Goal: Book appointment/travel/reservation: Book appointment/travel/reservation

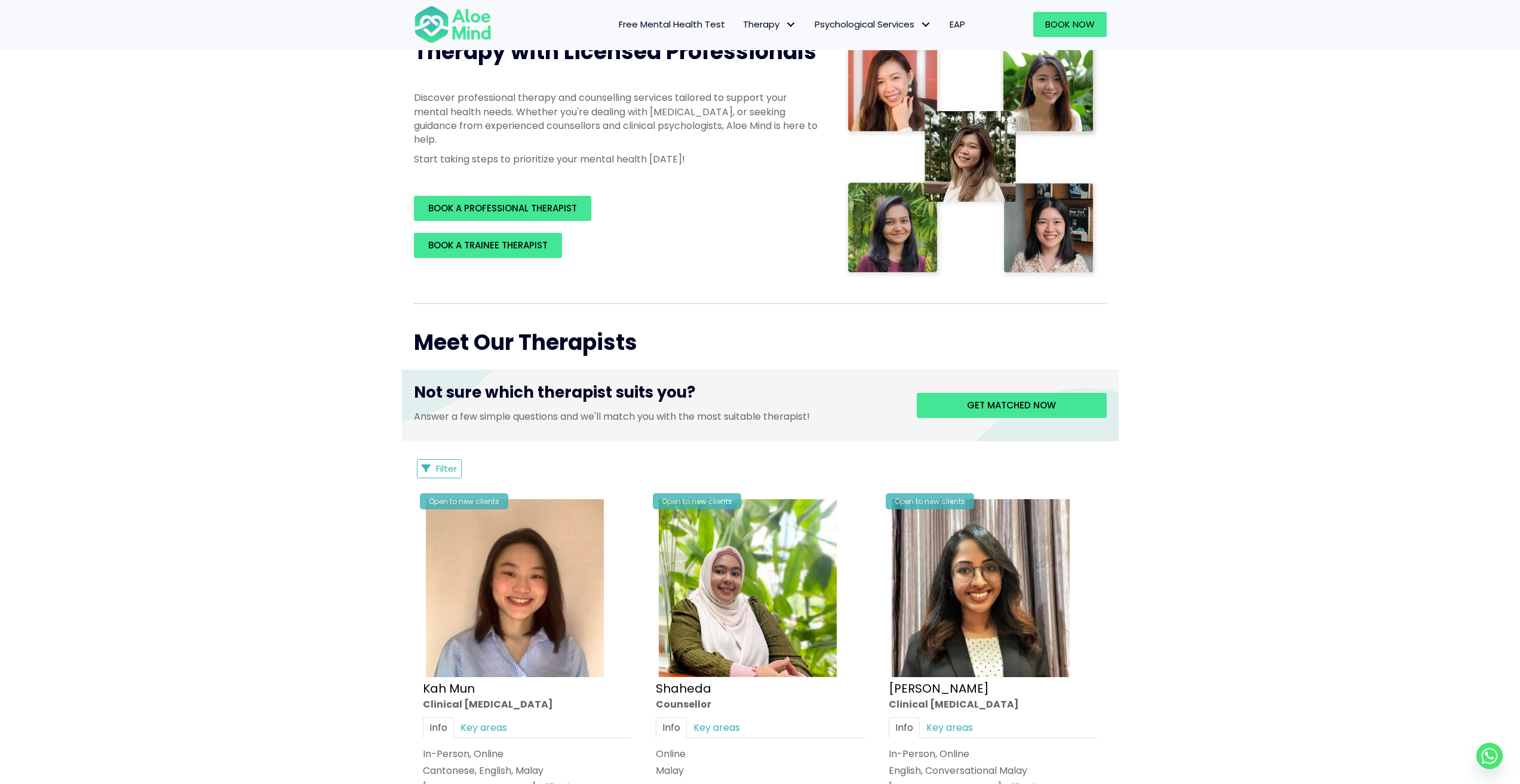
drag, startPoint x: 1203, startPoint y: 523, endPoint x: 1209, endPoint y: 527, distance: 7.2
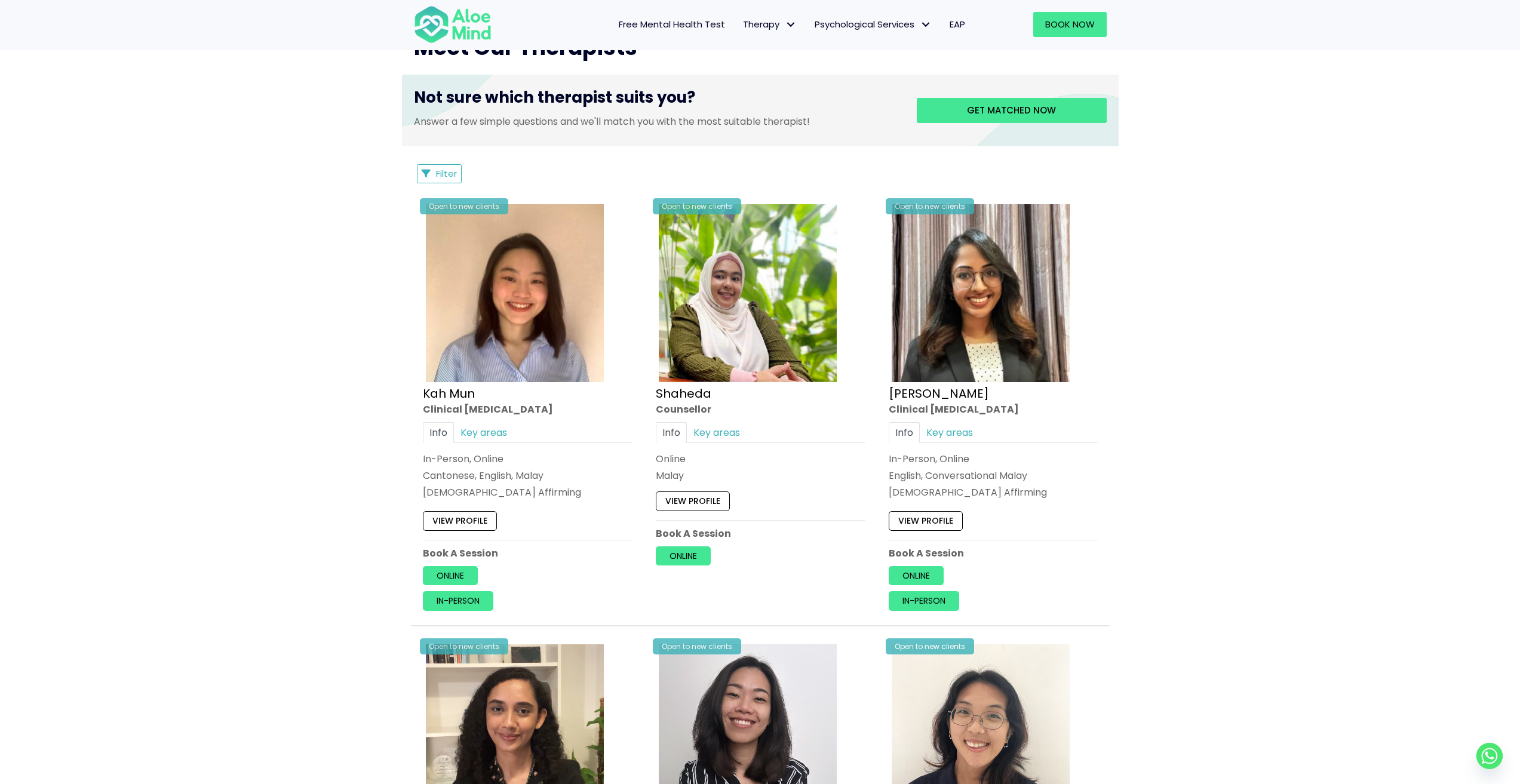
scroll to position [478, 0]
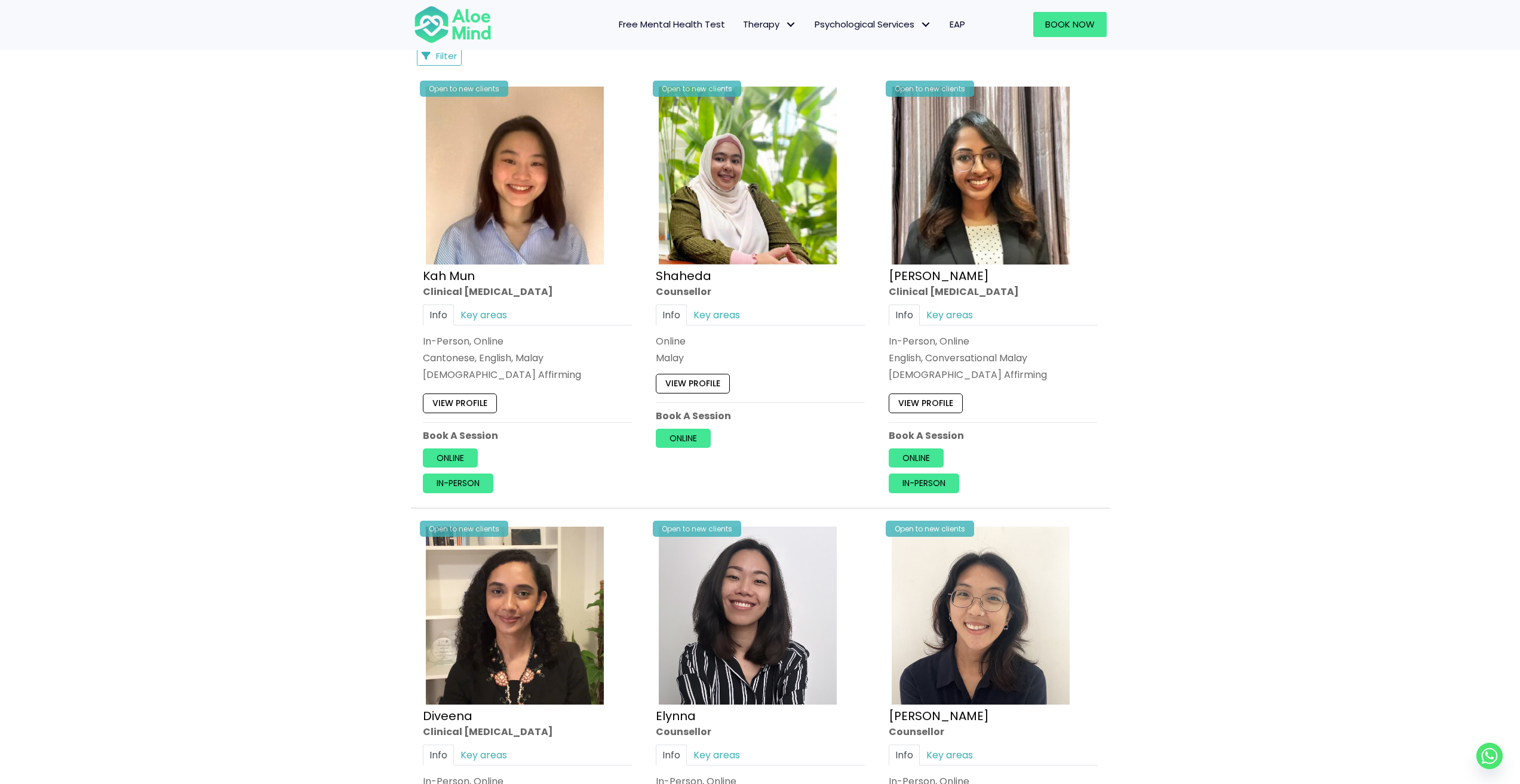
scroll to position [597, 0]
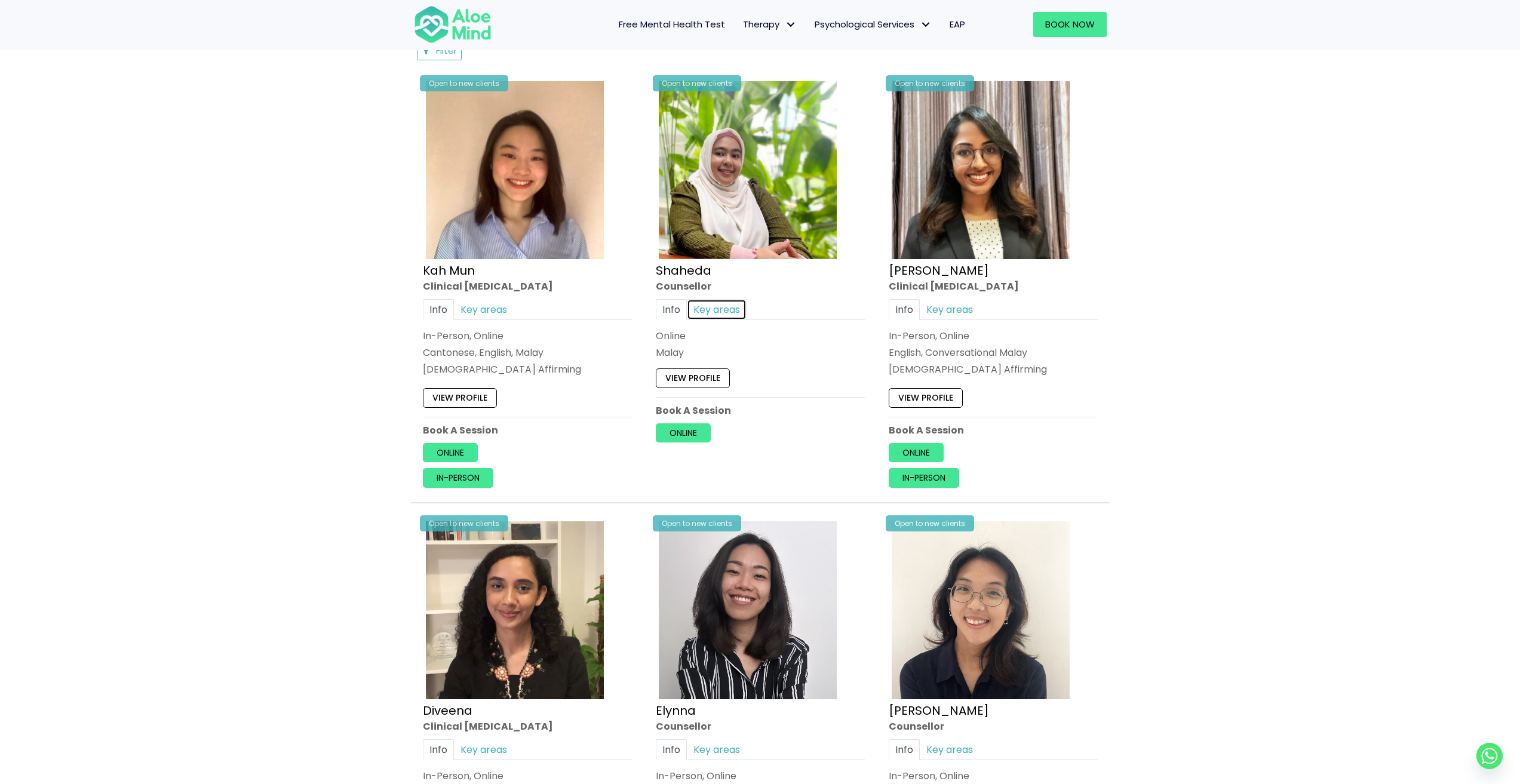
click at [702, 313] on link "Key areas" at bounding box center [716, 309] width 59 height 21
click at [671, 306] on link "Info" at bounding box center [671, 309] width 31 height 21
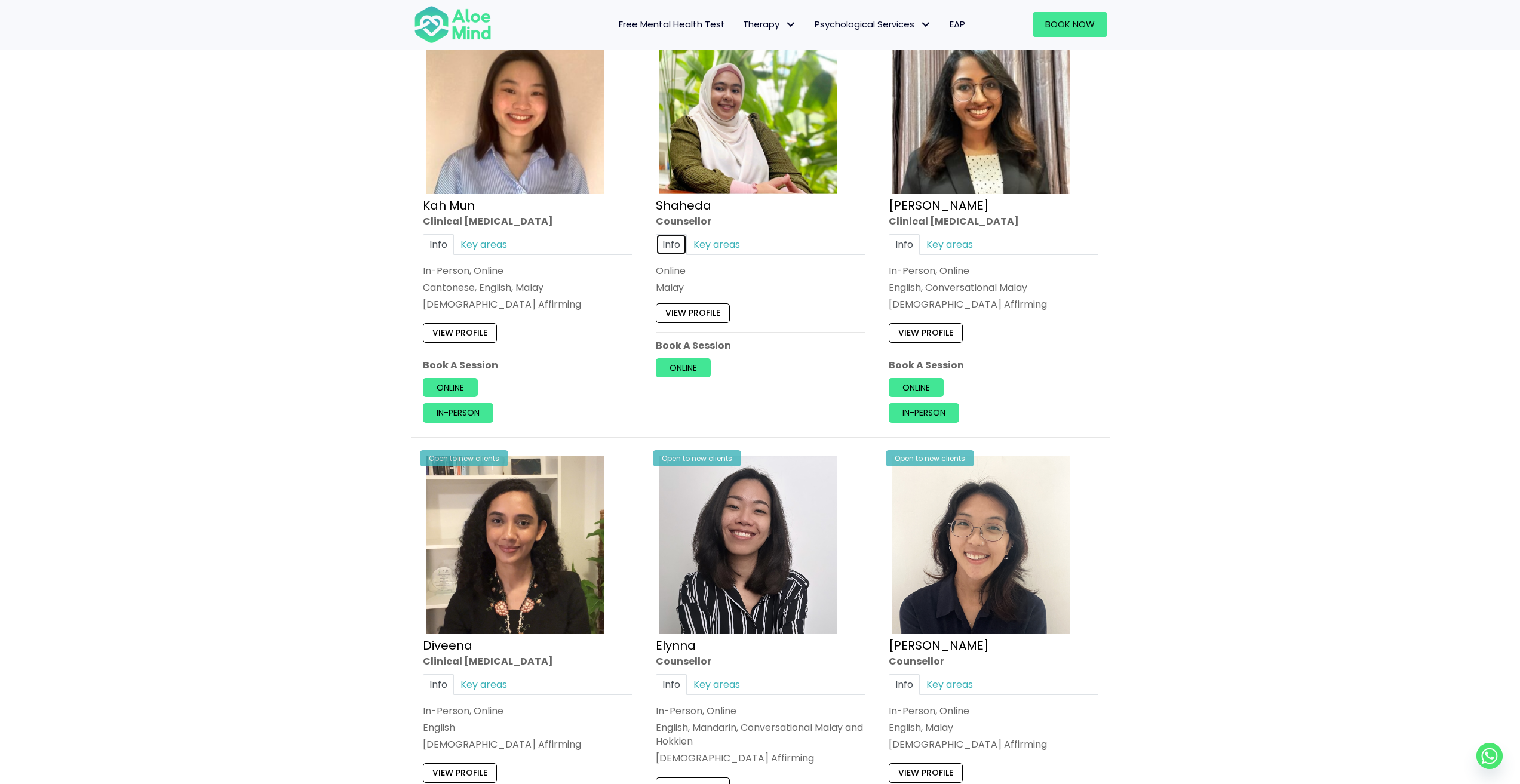
scroll to position [657, 0]
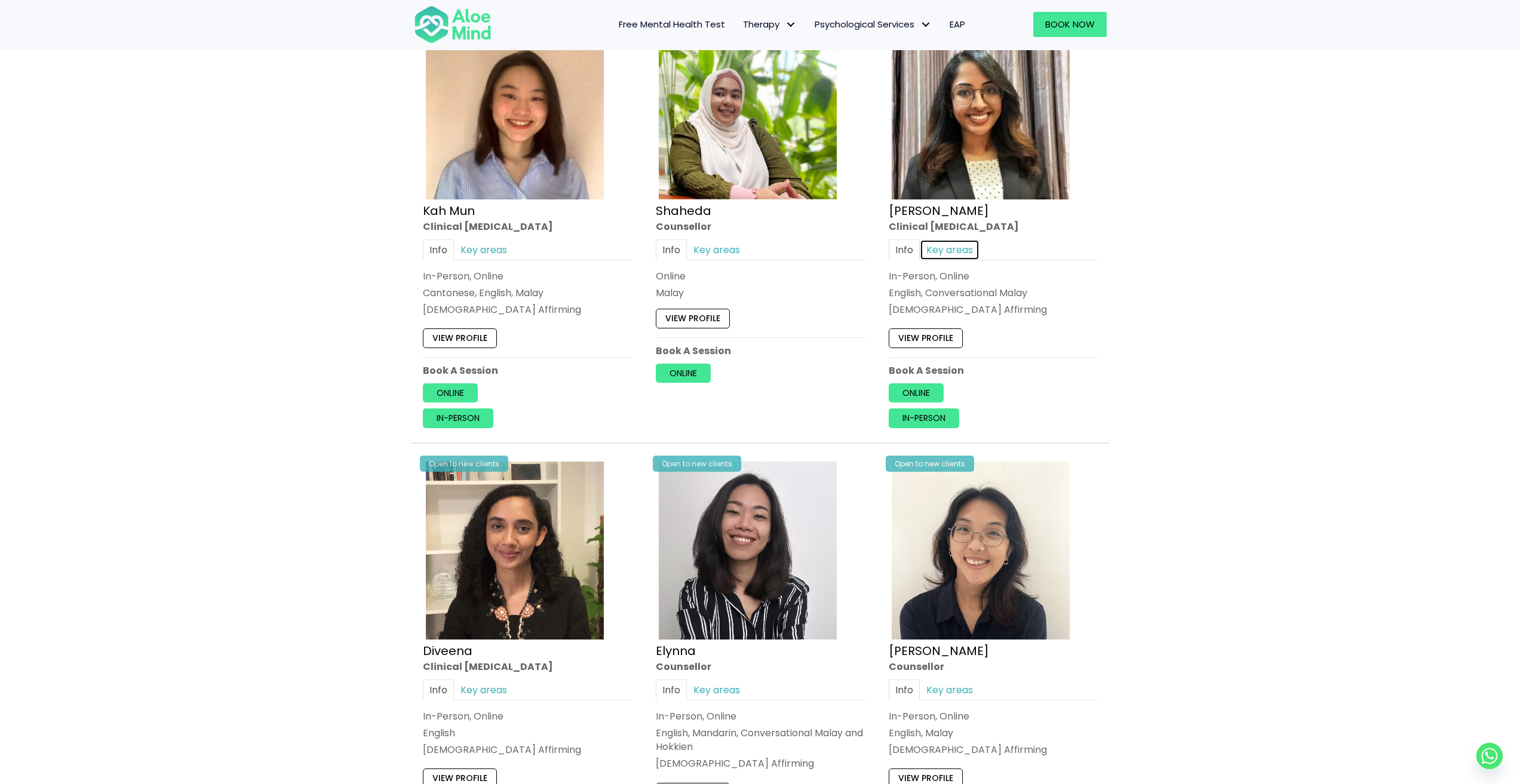
click at [967, 244] on link "Key areas" at bounding box center [949, 249] width 59 height 21
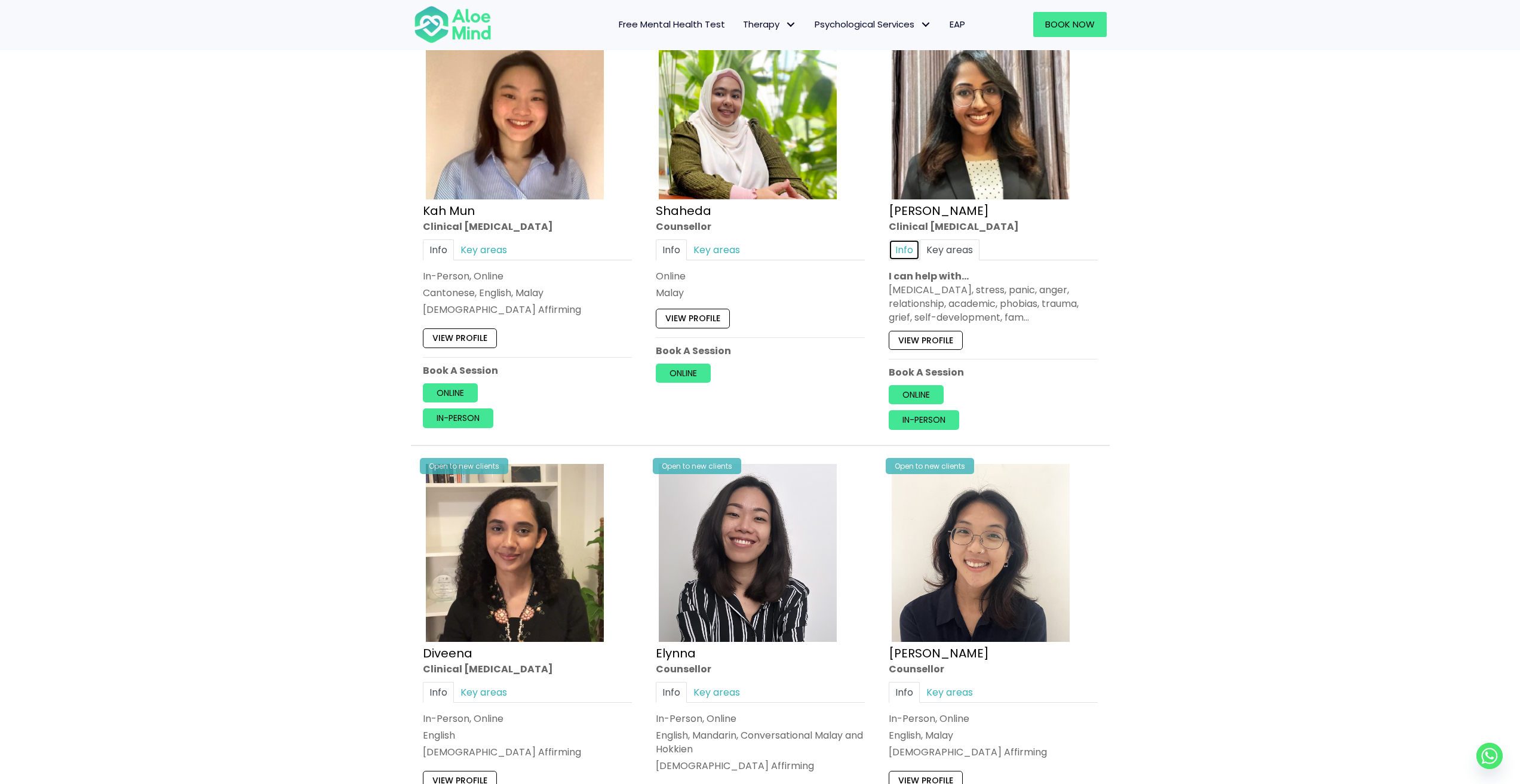
click at [912, 249] on link "Info" at bounding box center [904, 249] width 31 height 21
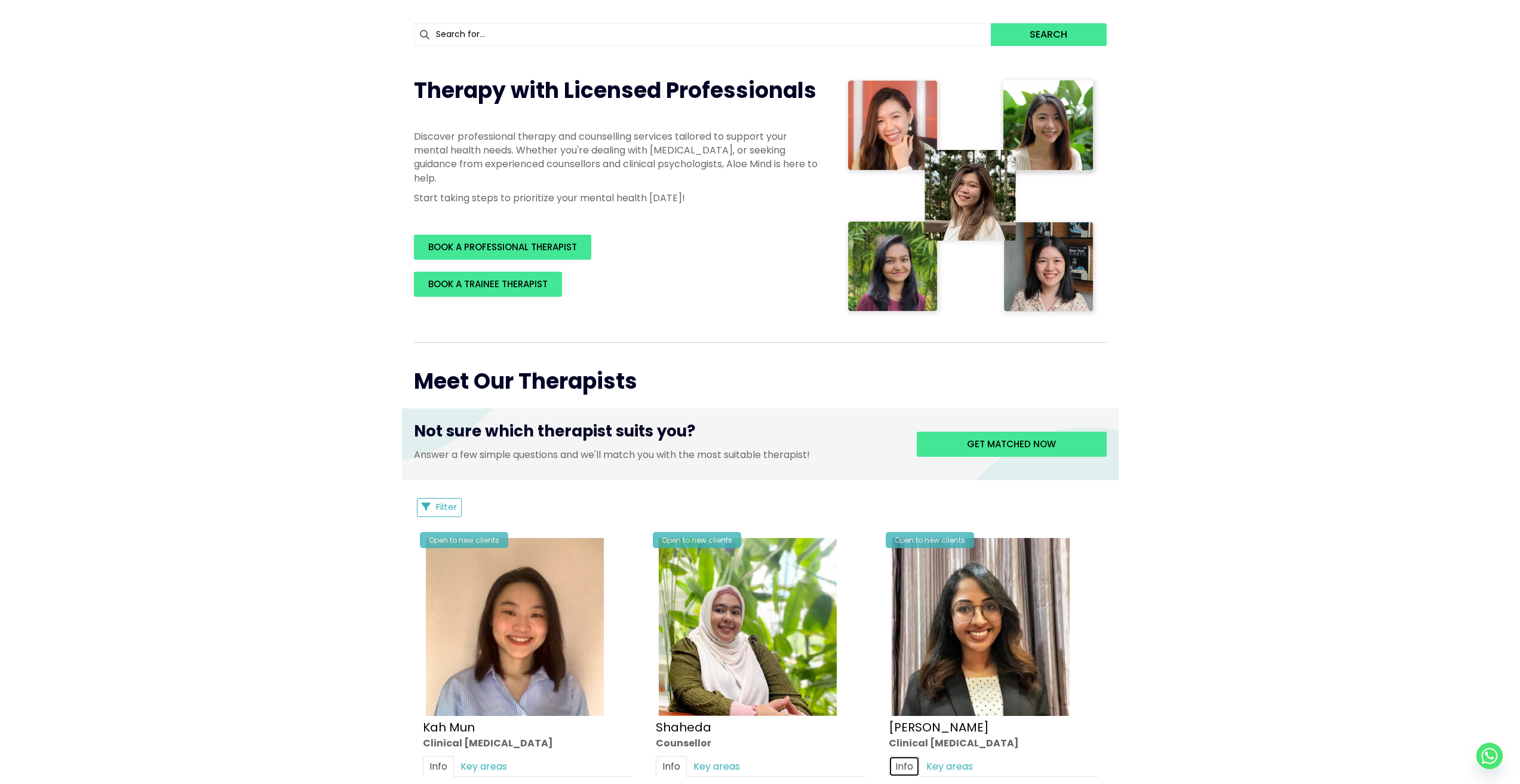
scroll to position [0, 0]
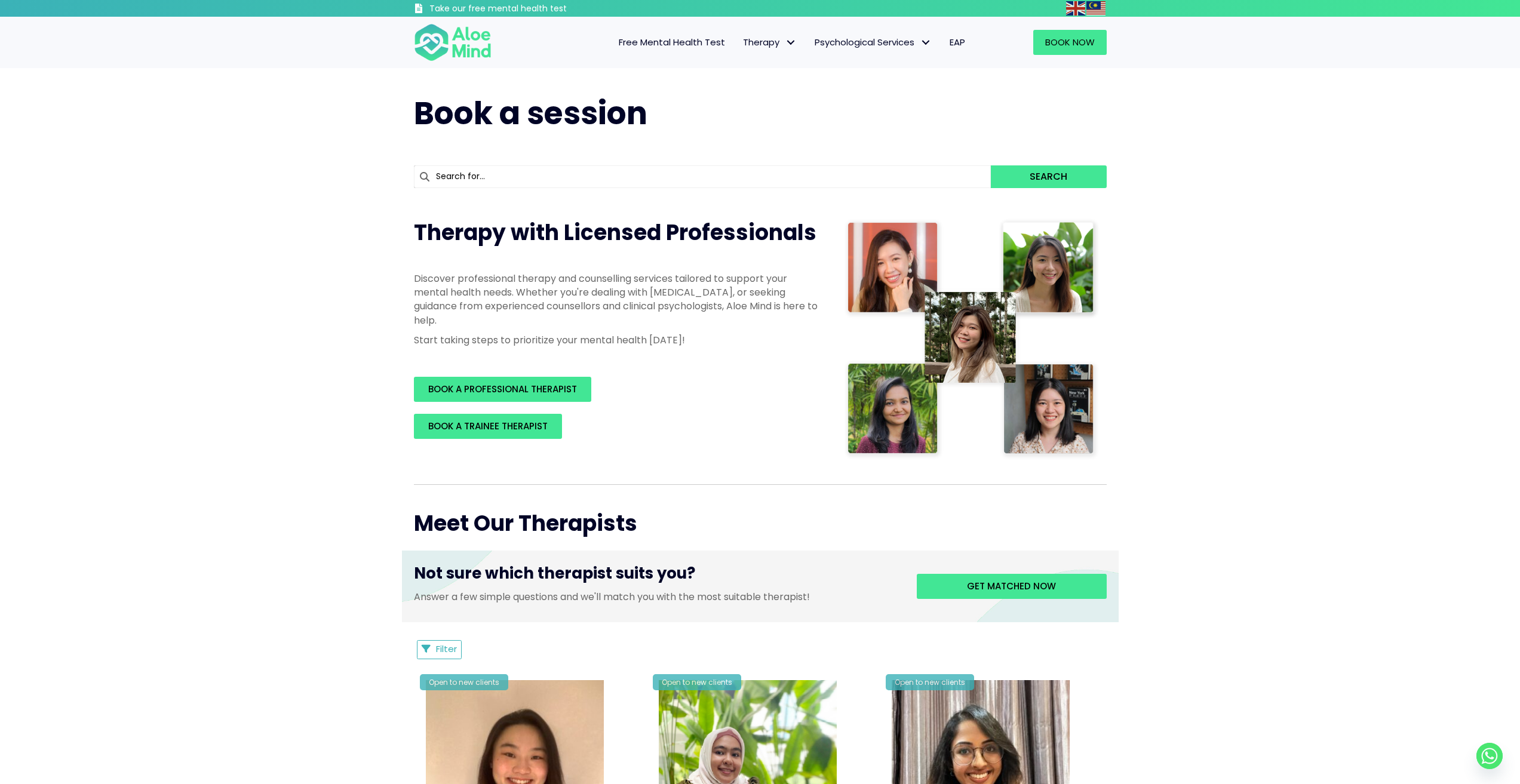
click at [695, 49] on link "Free Mental Health Test" at bounding box center [671, 42] width 124 height 25
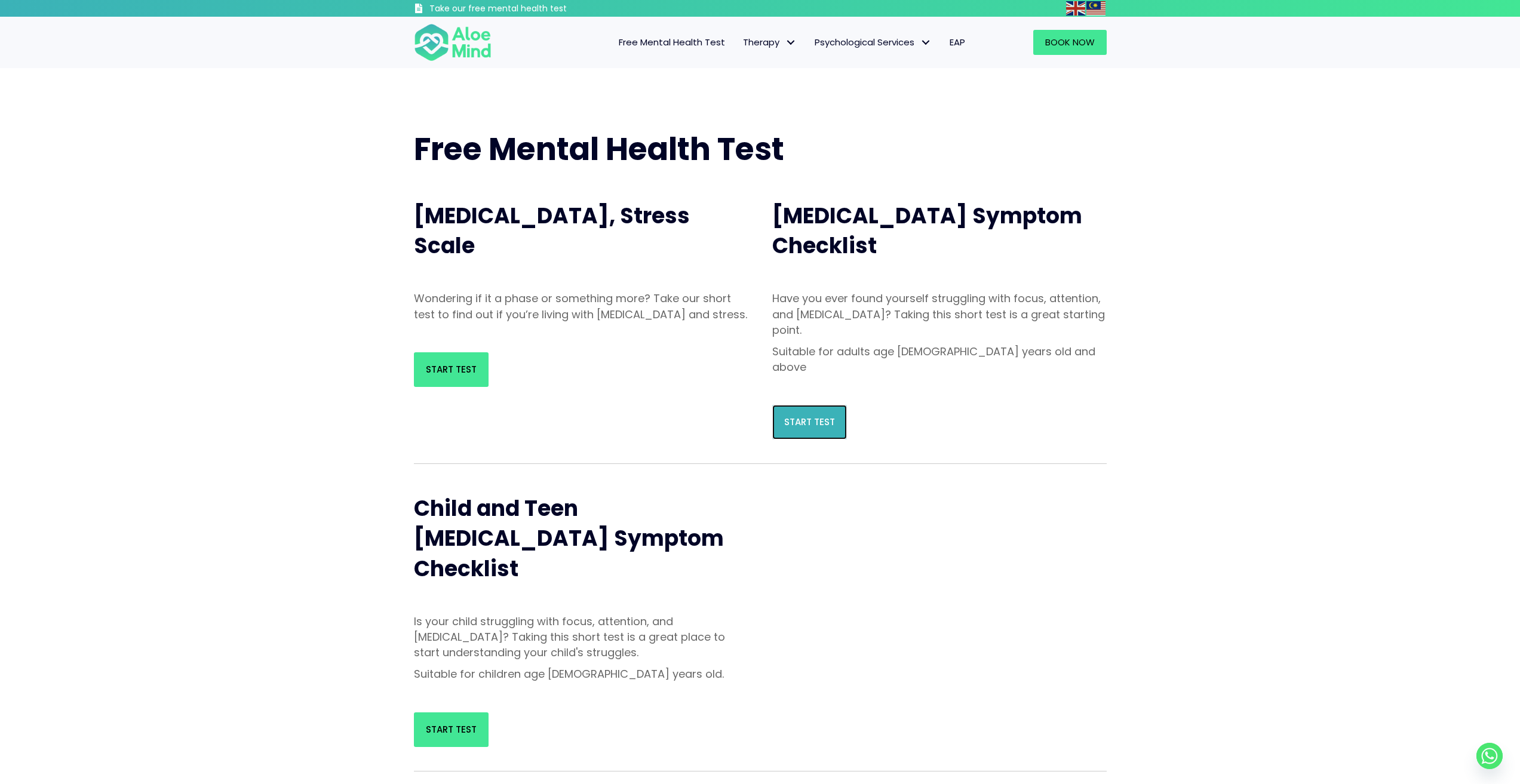
click at [788, 405] on link "Start Test" at bounding box center [809, 422] width 75 height 34
click at [467, 376] on link "Start Test" at bounding box center [451, 370] width 75 height 34
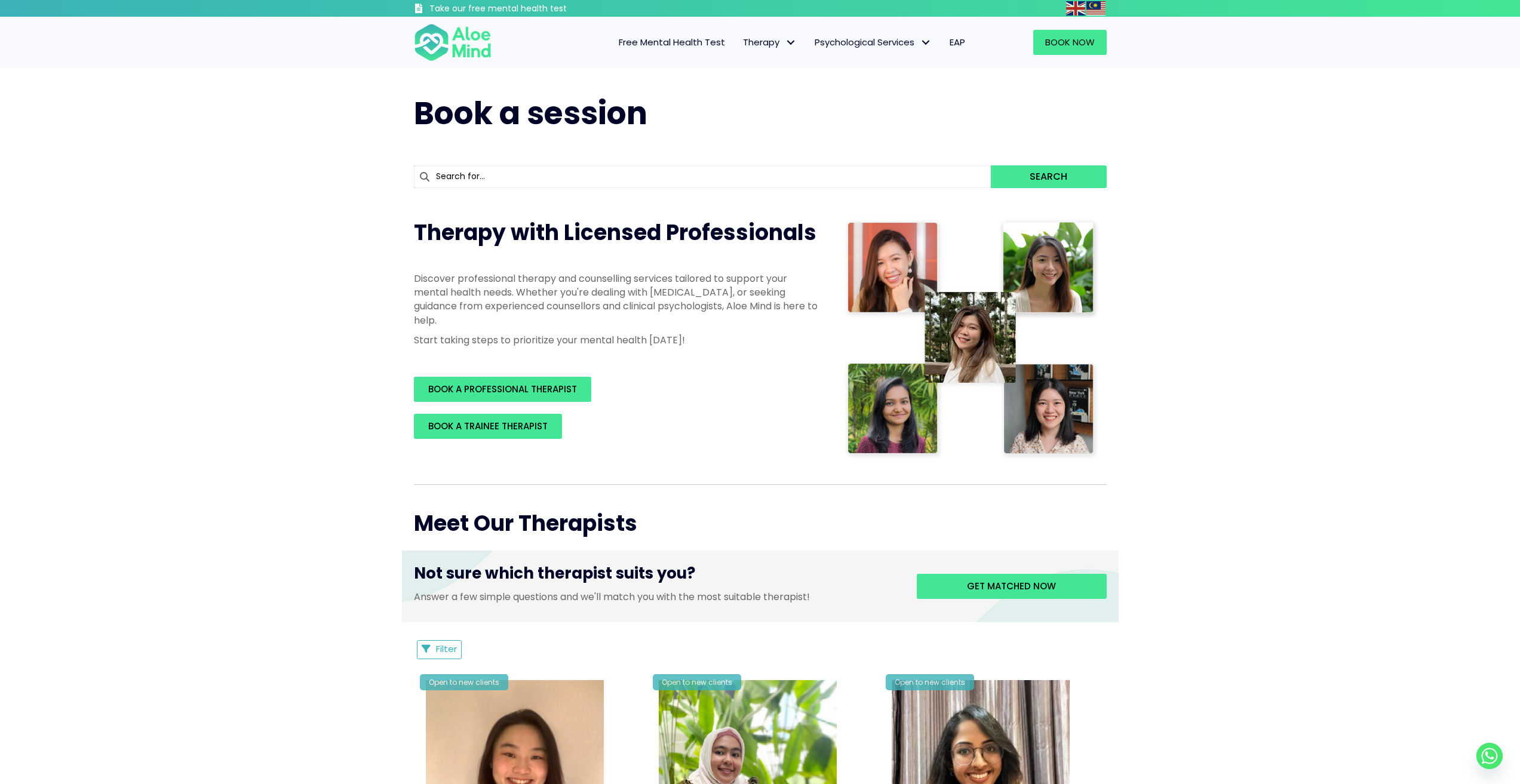
click at [1082, 41] on span "Book Now" at bounding box center [1069, 42] width 49 height 12
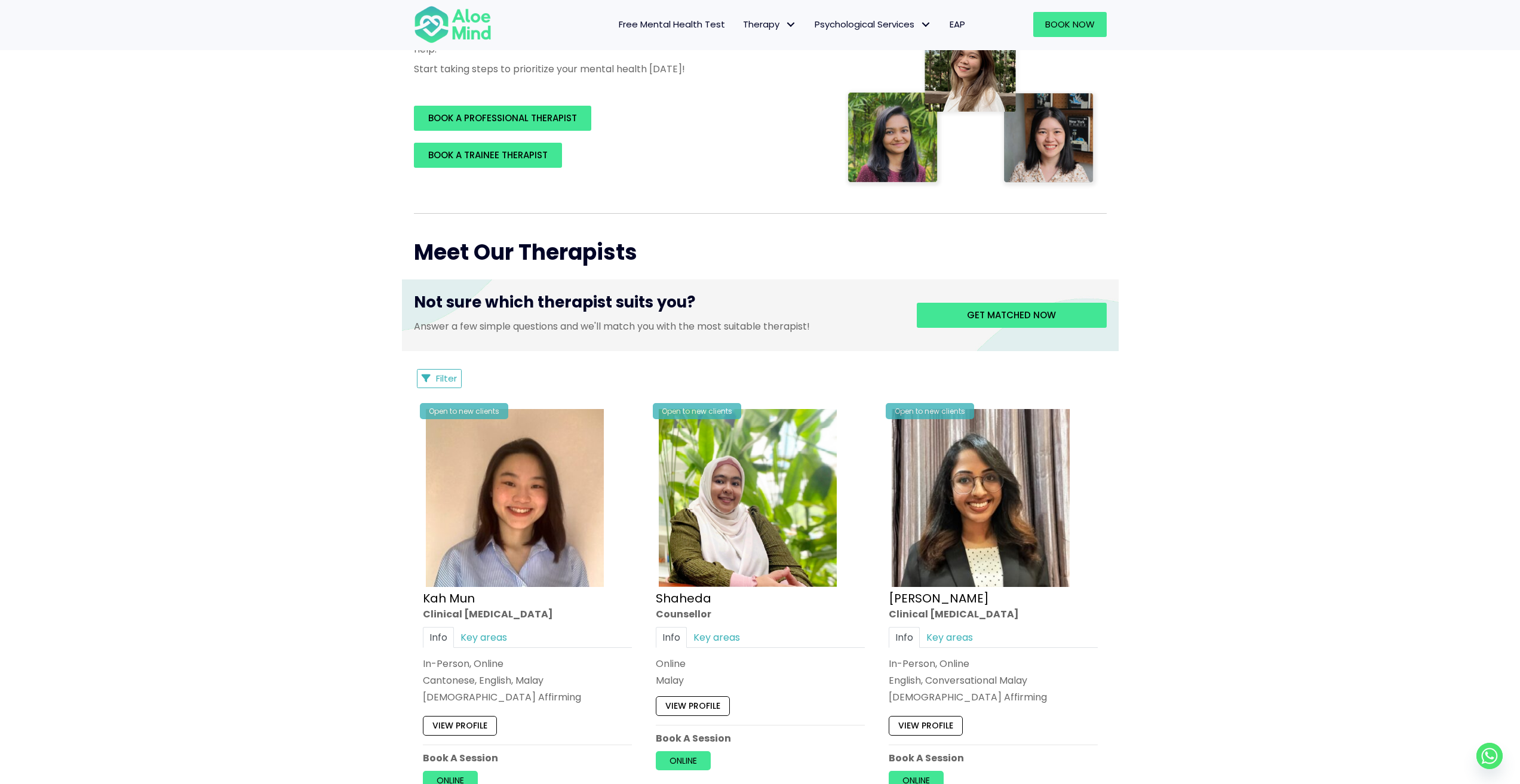
scroll to position [358, 0]
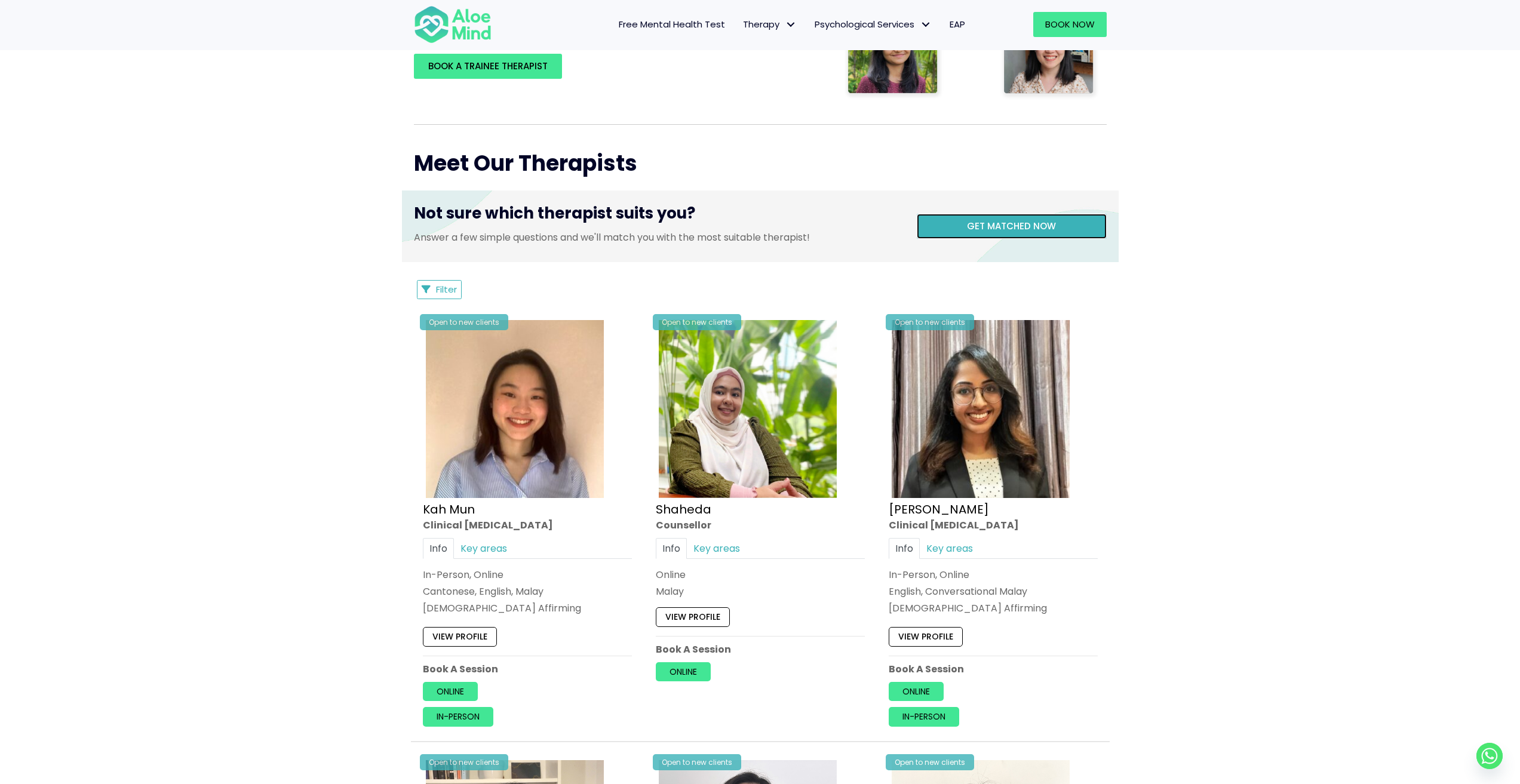
click at [957, 218] on link "Get matched now" at bounding box center [1011, 226] width 190 height 25
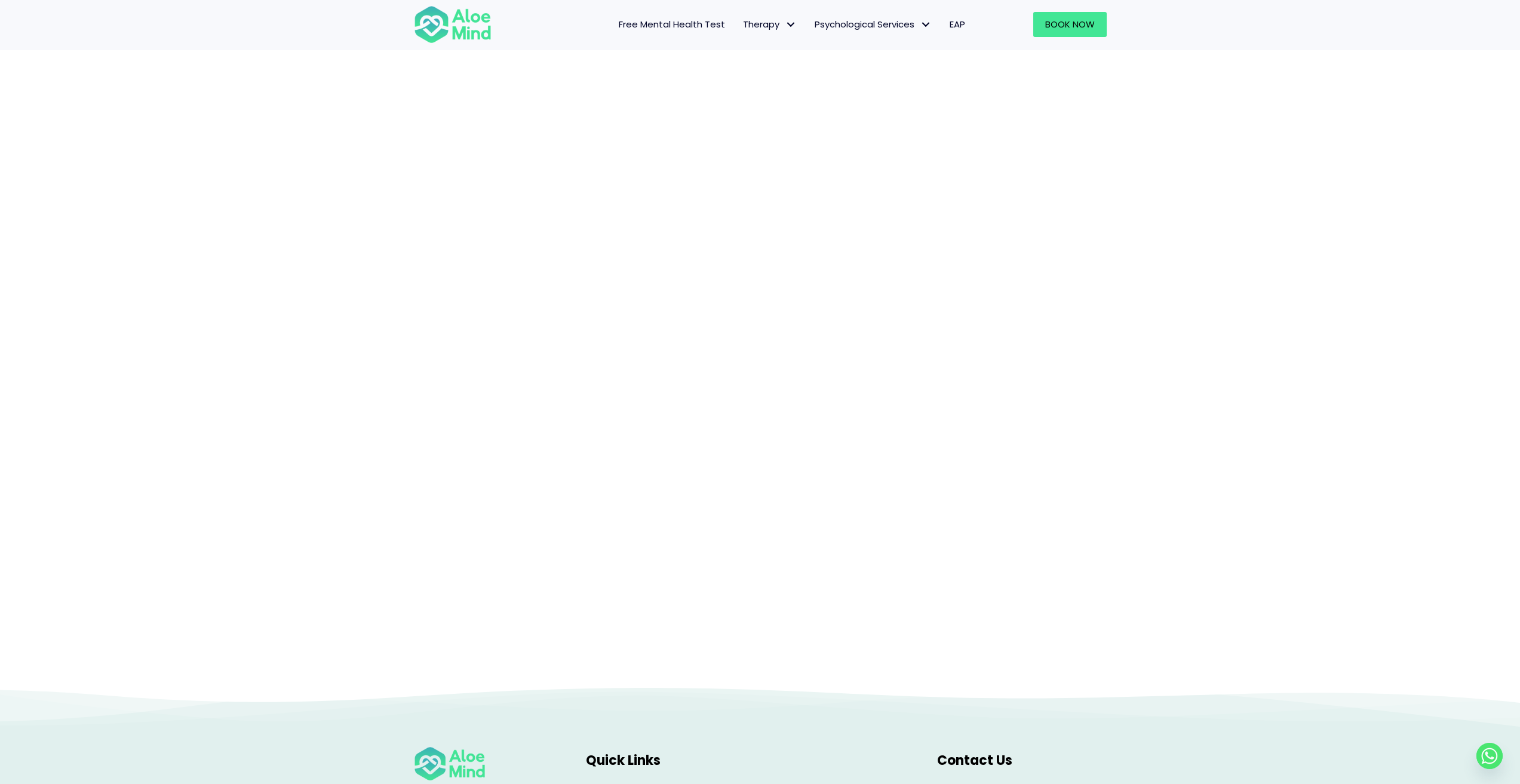
scroll to position [59, 0]
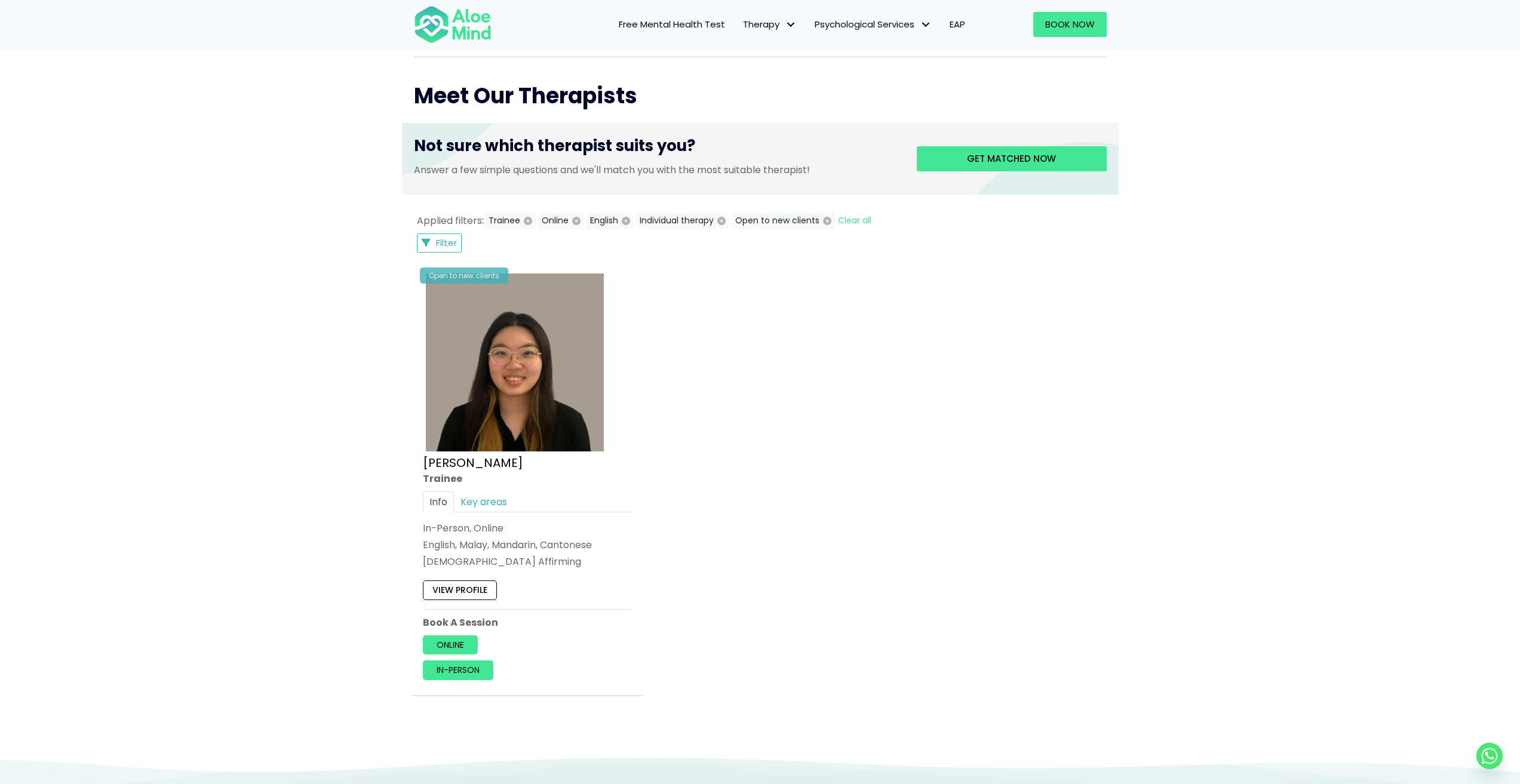
scroll to position [478, 0]
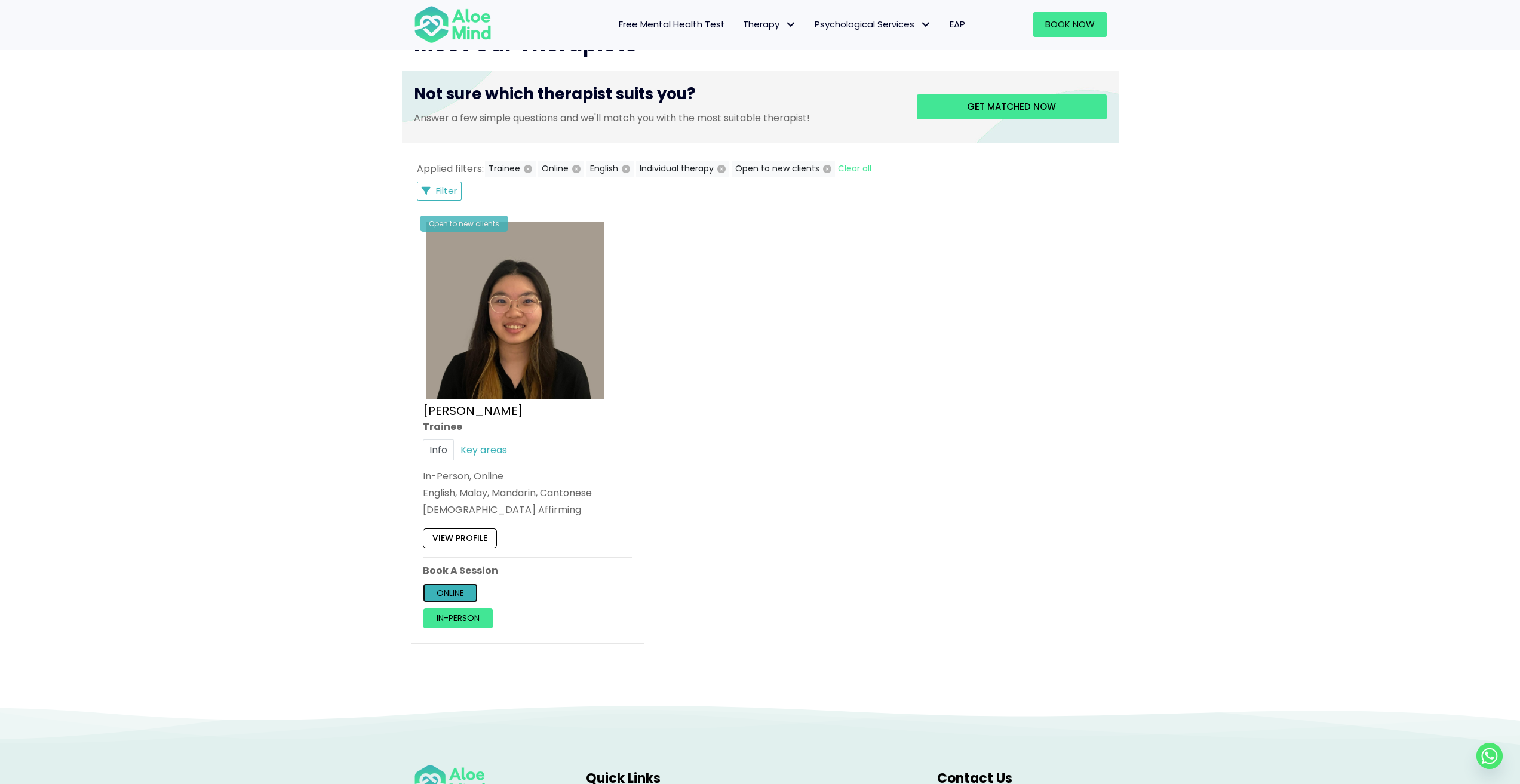
click at [466, 591] on link "Online" at bounding box center [450, 593] width 55 height 19
click at [469, 451] on link "Key areas" at bounding box center [483, 449] width 59 height 21
click at [1341, 256] on div "Book a session Search Therapy with Licensed Professionals Discover professional…" at bounding box center [760, 147] width 1520 height 1117
click at [526, 166] on icon "button" at bounding box center [528, 169] width 9 height 9
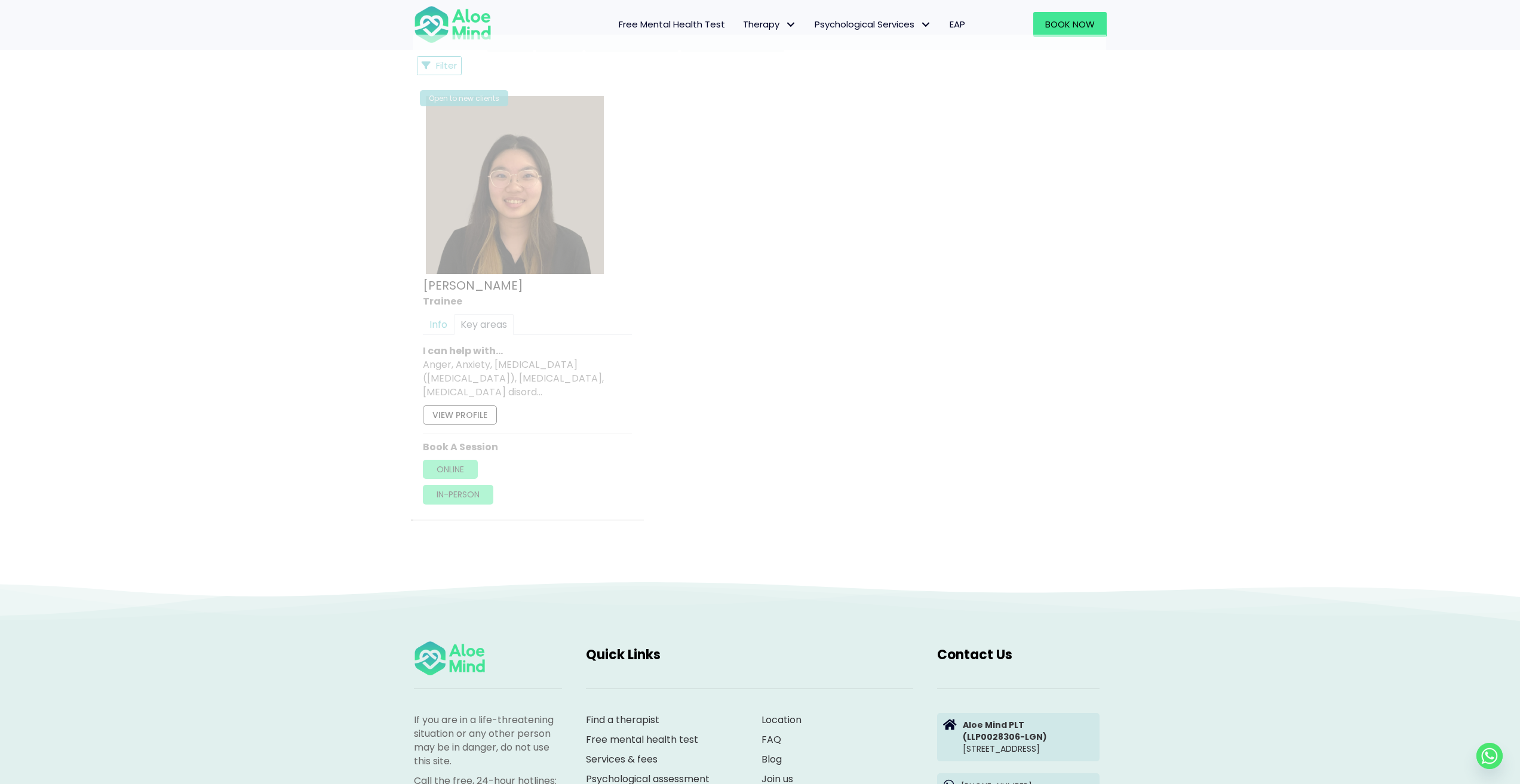
scroll to position [639, 0]
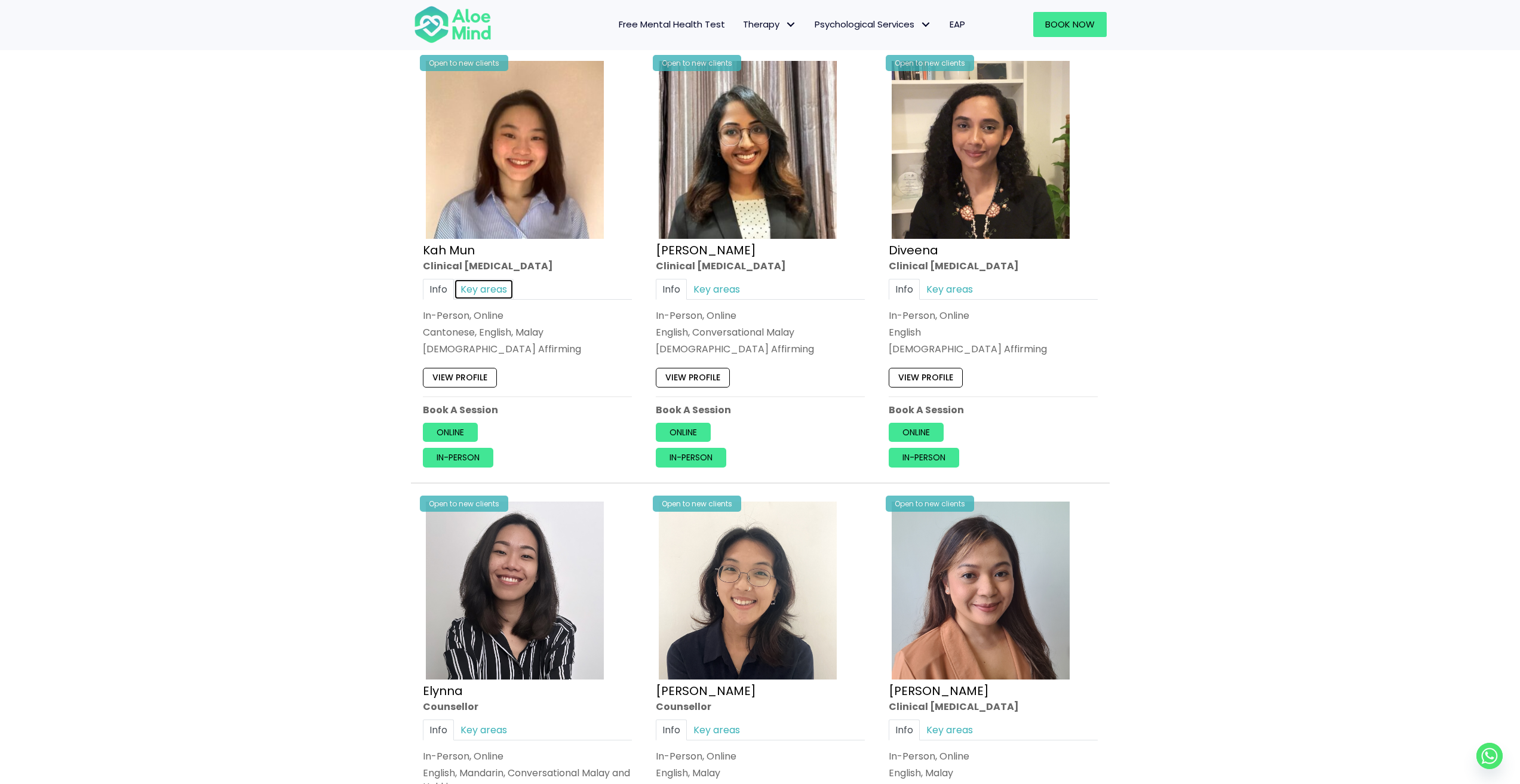
click at [500, 292] on link "Key areas" at bounding box center [483, 289] width 59 height 21
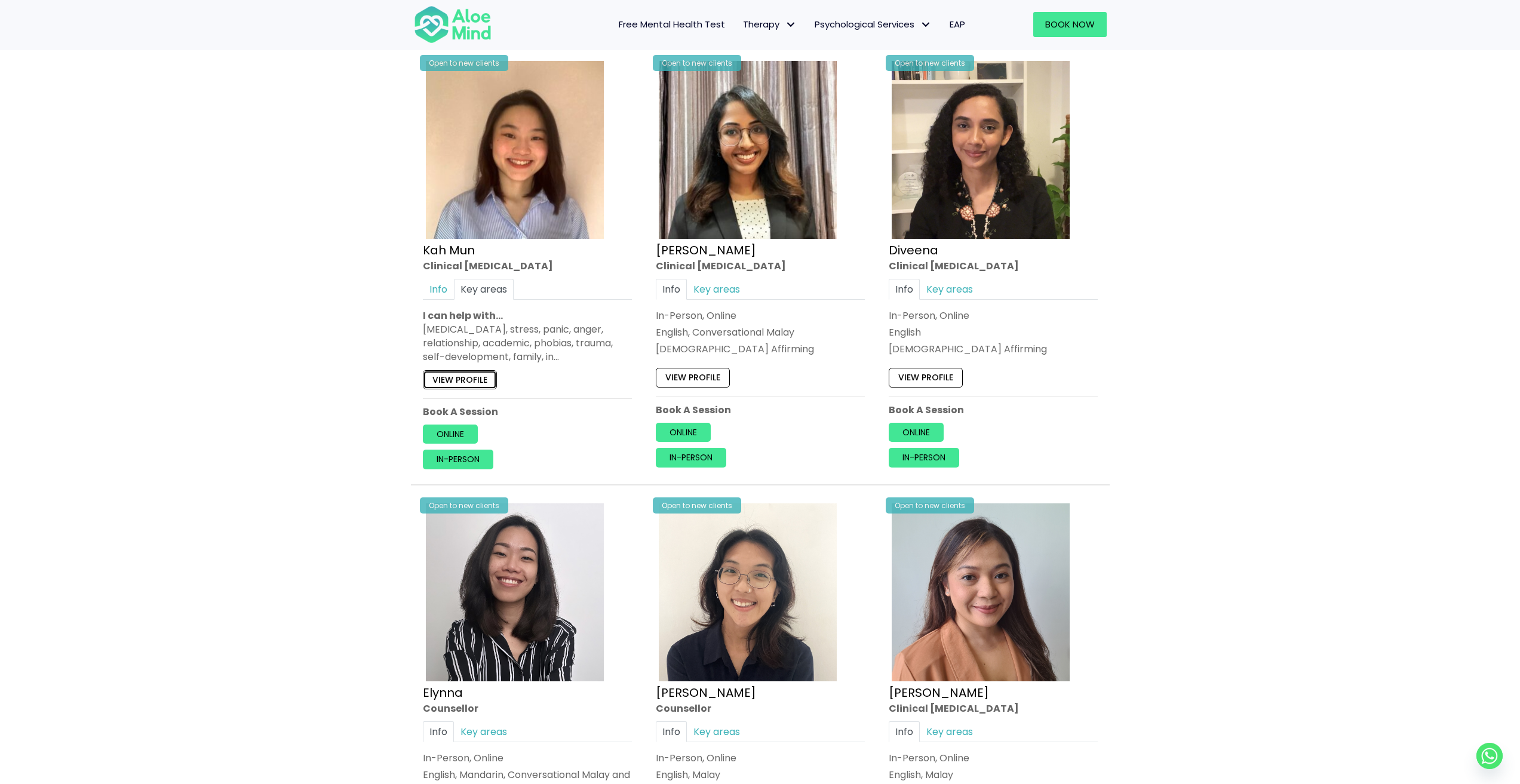
click at [482, 378] on link "View profile" at bounding box center [459, 380] width 74 height 19
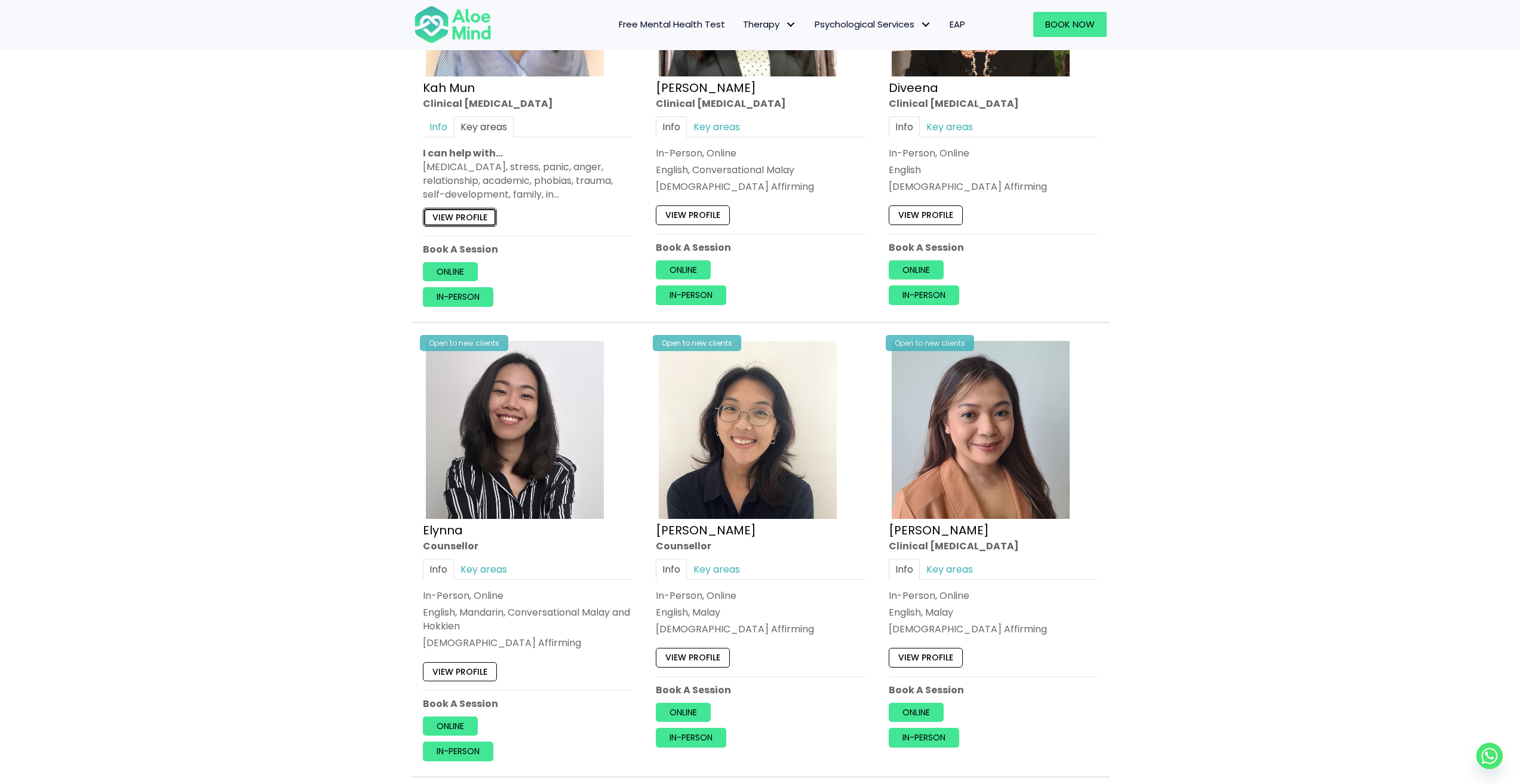
scroll to position [757, 0]
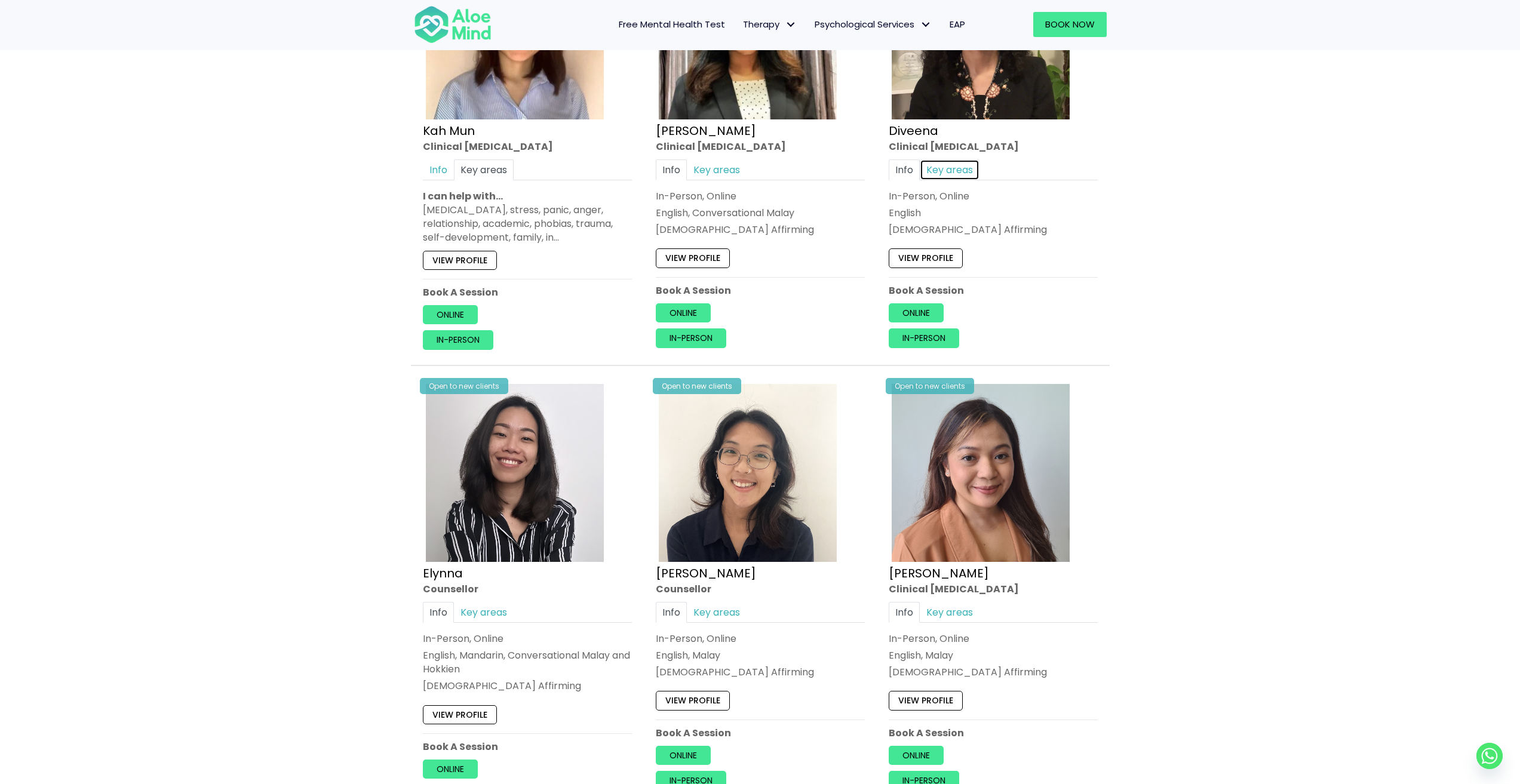
click at [965, 166] on link "Key areas" at bounding box center [949, 169] width 59 height 21
click at [725, 174] on link "Key areas" at bounding box center [716, 169] width 59 height 21
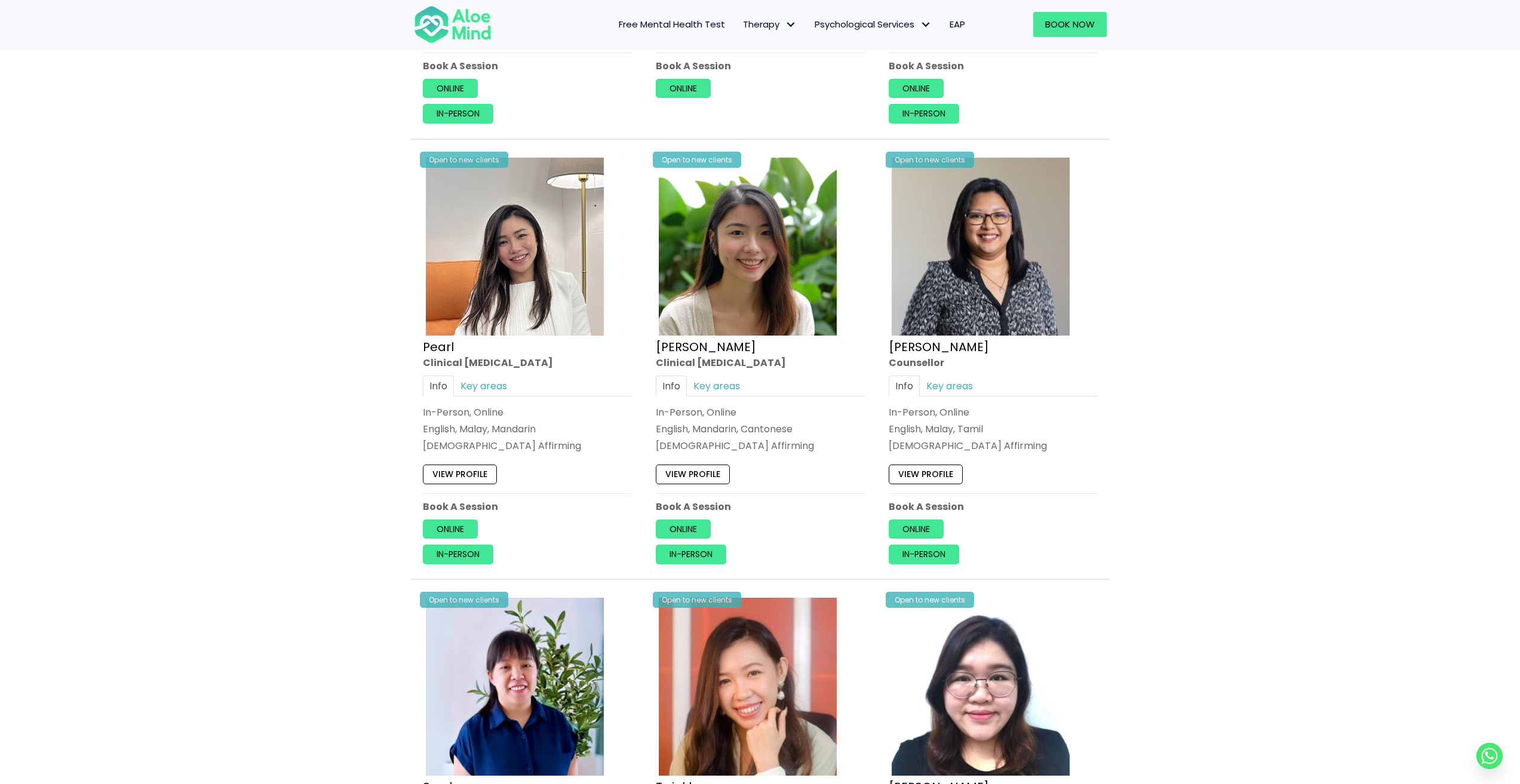
scroll to position [2310, 0]
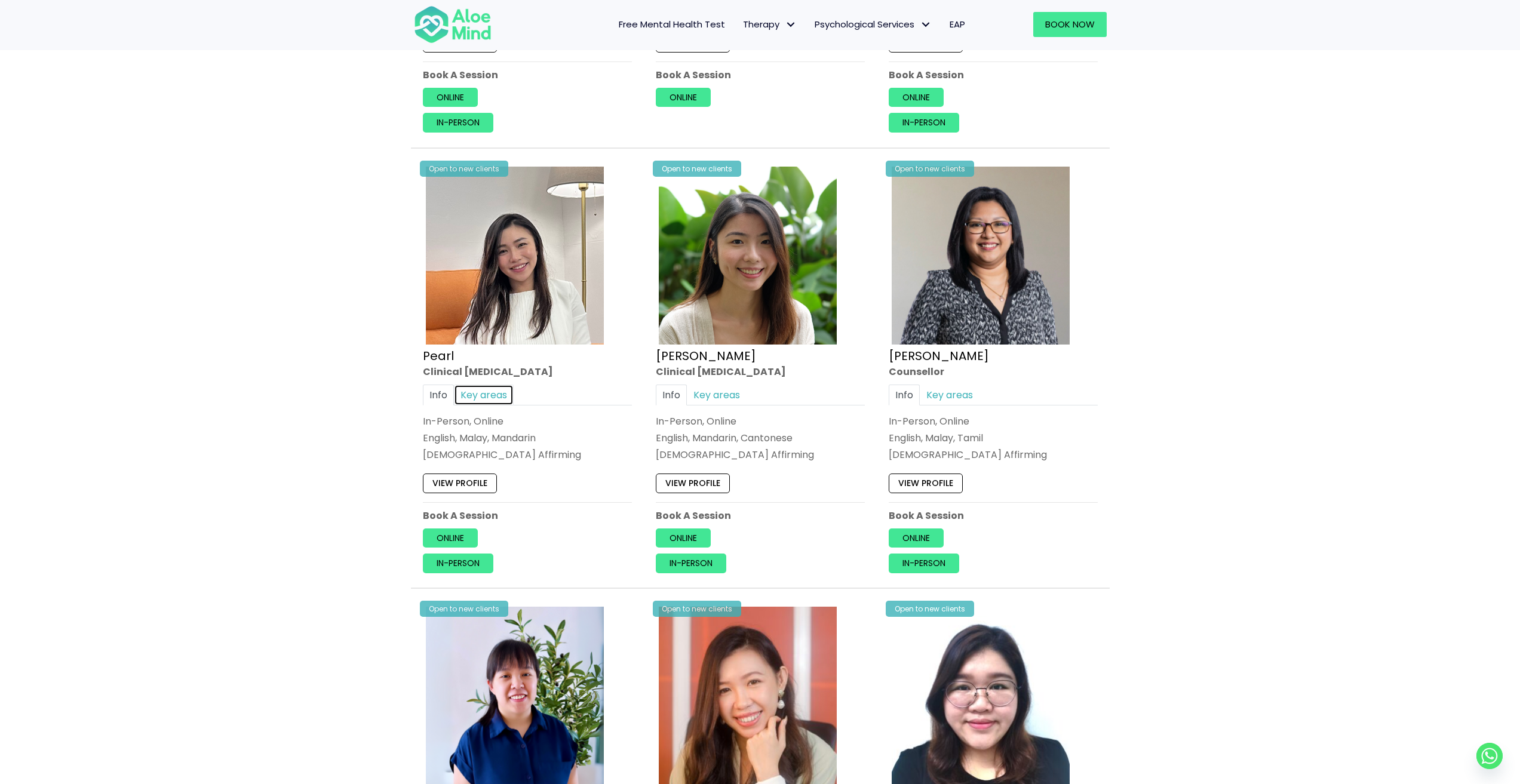
click at [496, 391] on link "Key areas" at bounding box center [483, 394] width 59 height 21
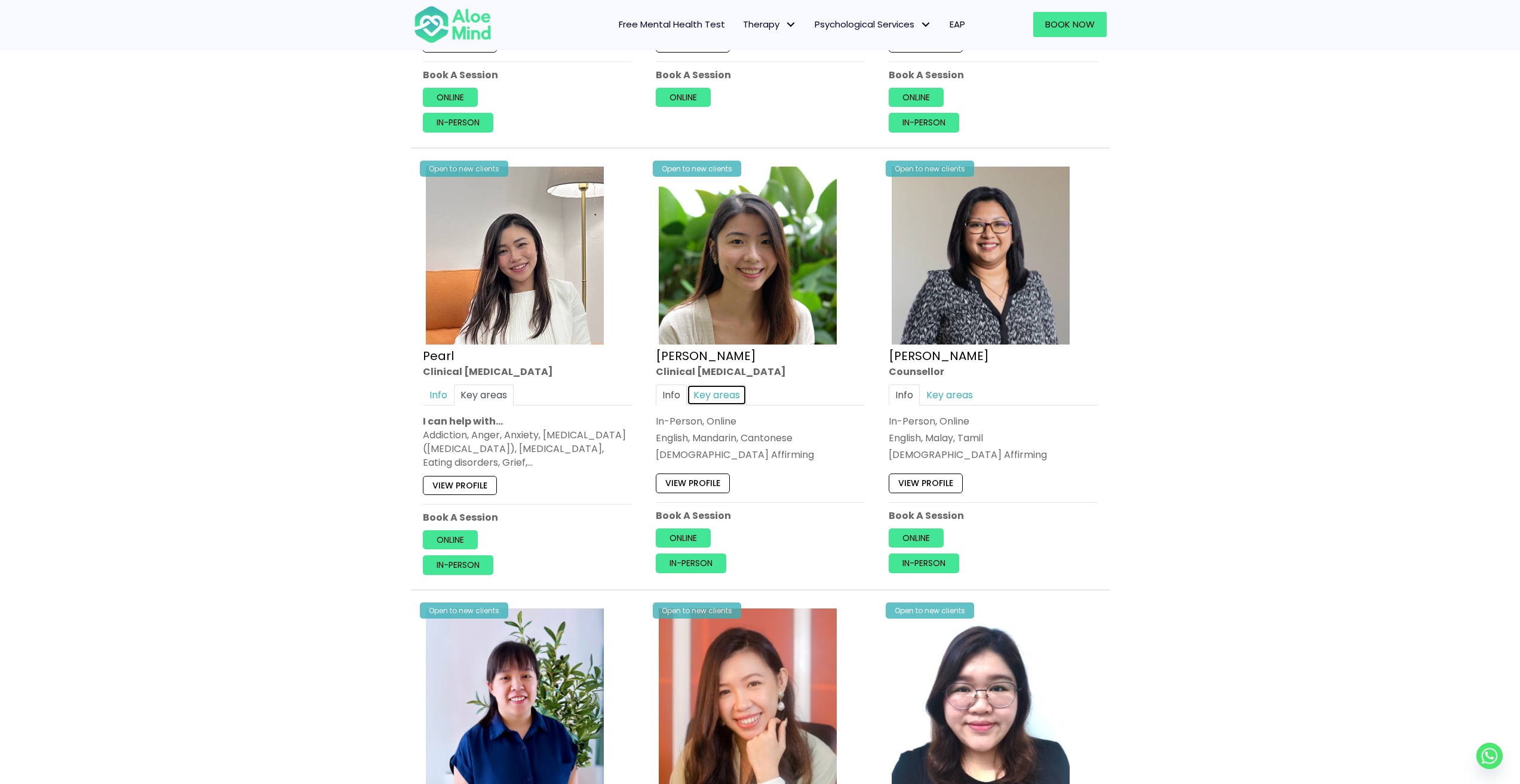
click at [736, 396] on link "Key areas" at bounding box center [716, 394] width 59 height 21
click at [950, 393] on link "Key areas" at bounding box center [949, 394] width 59 height 21
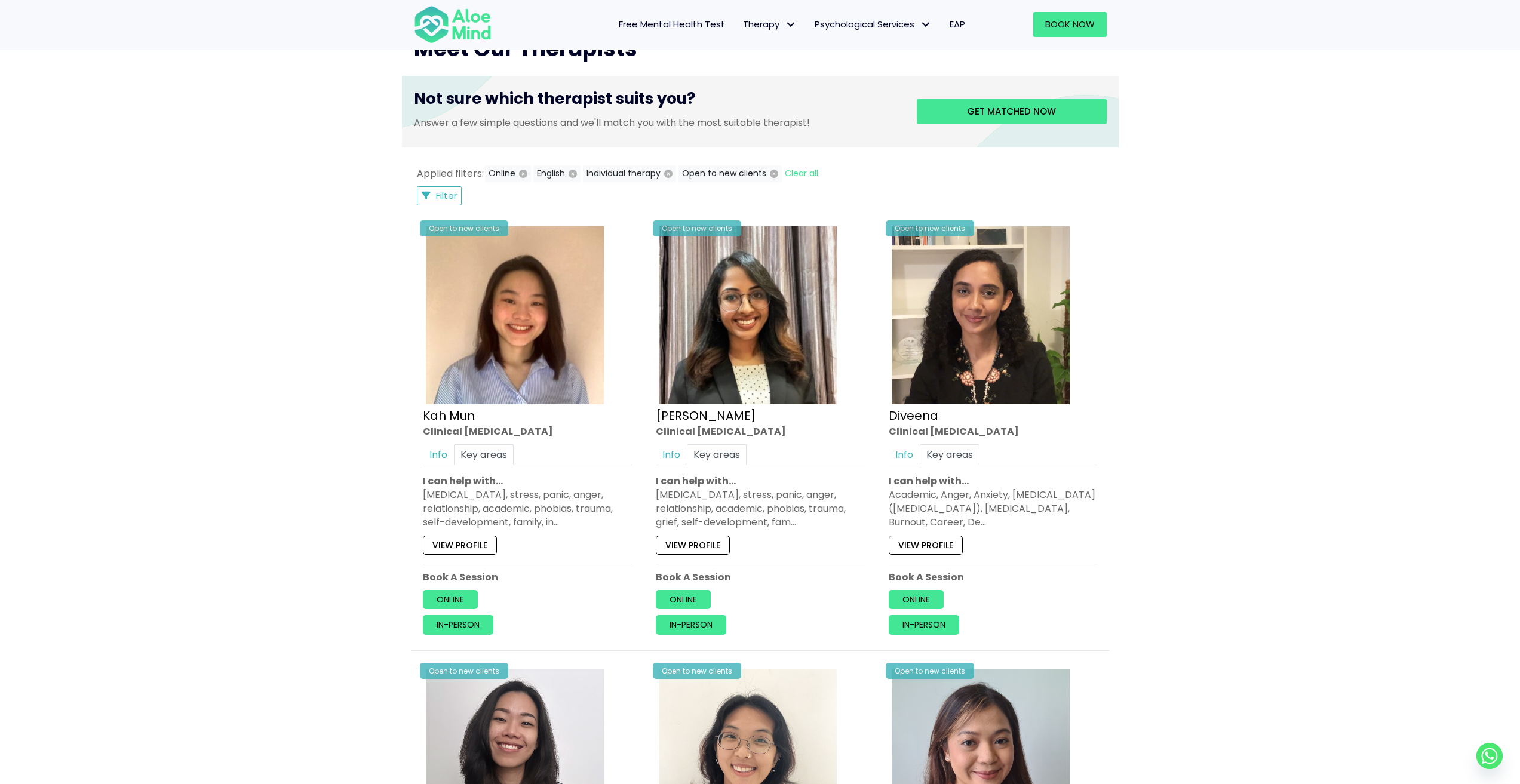
scroll to position [478, 0]
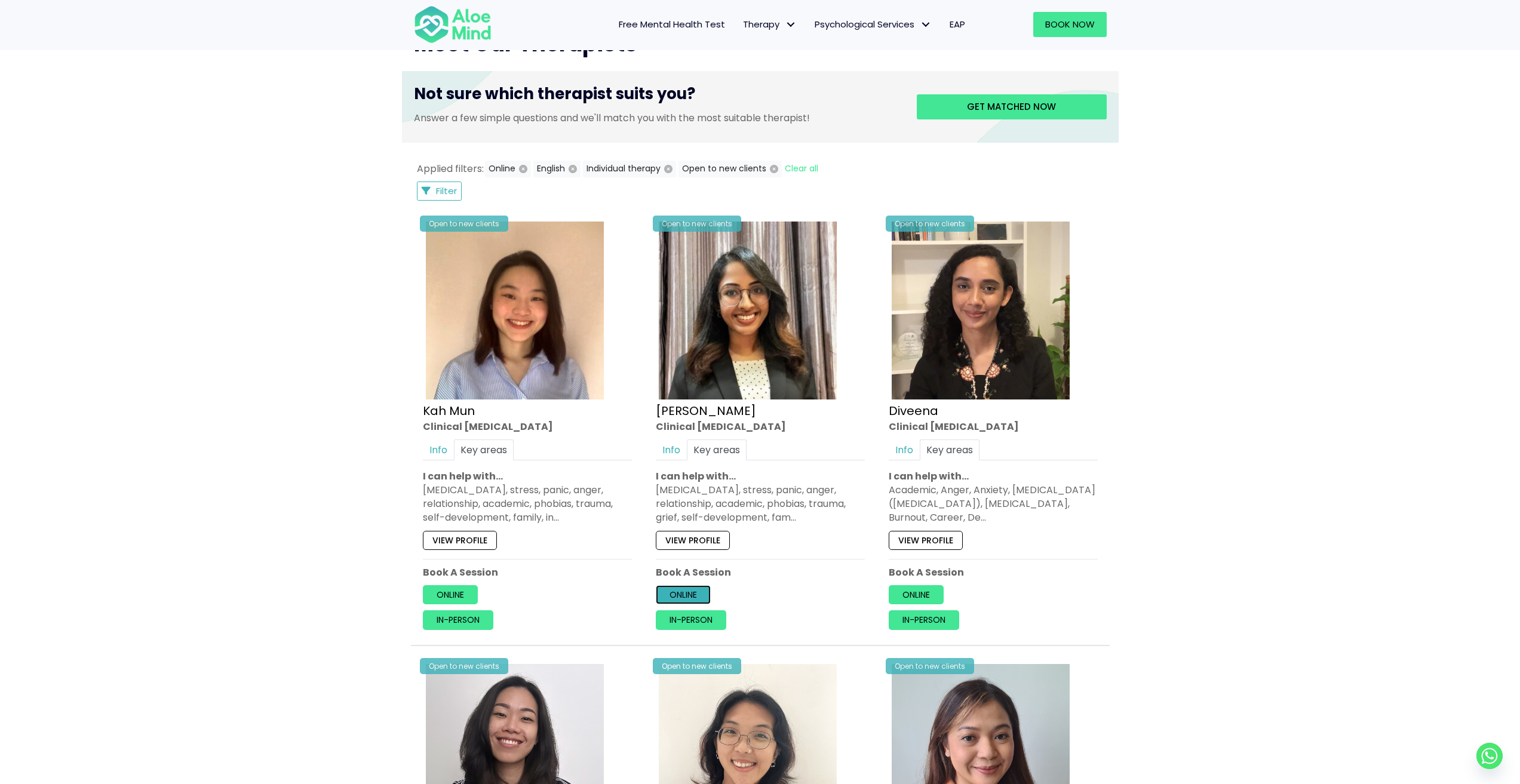
click at [707, 591] on link "Online" at bounding box center [683, 595] width 55 height 19
click at [910, 535] on link "View profile" at bounding box center [925, 540] width 74 height 19
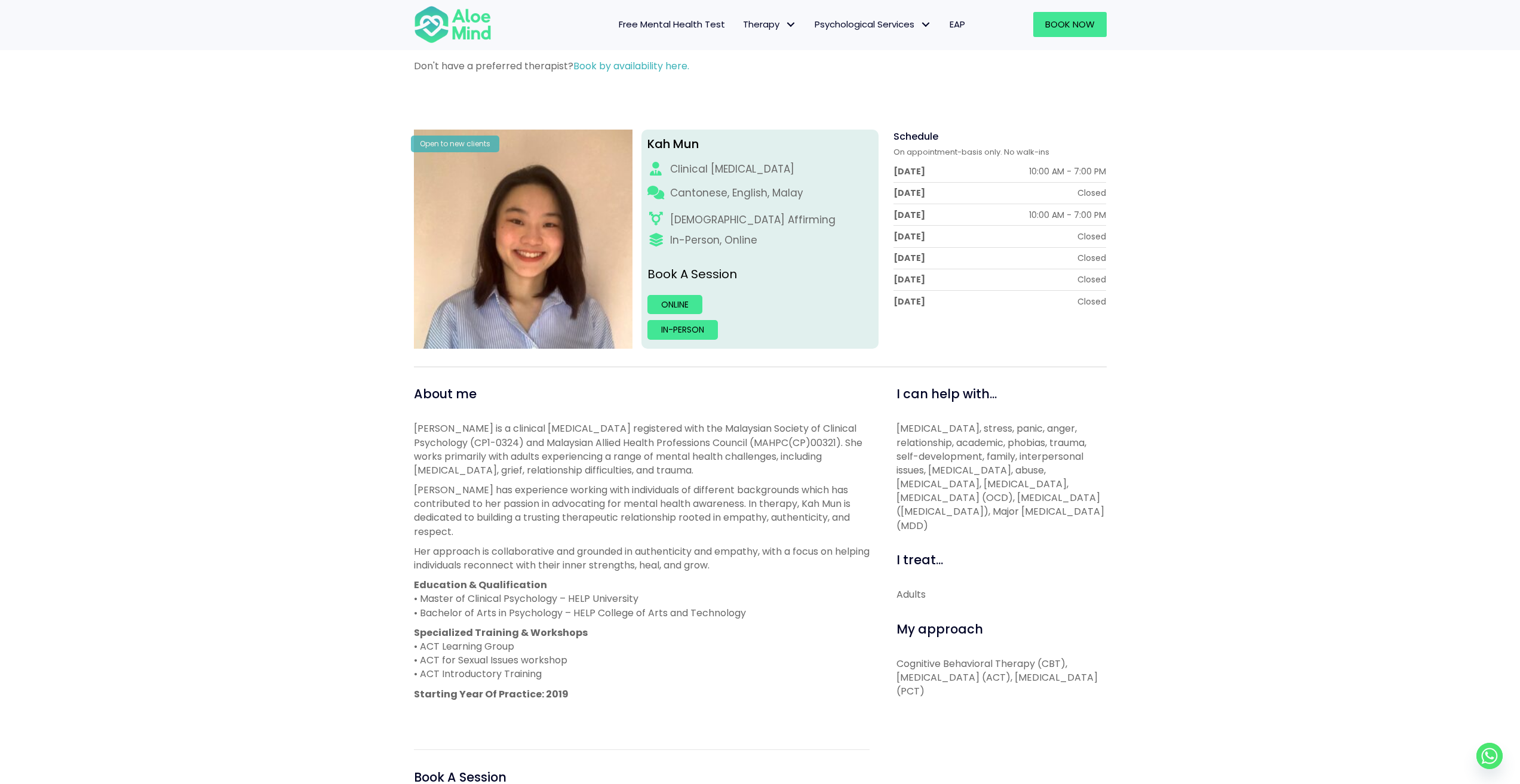
scroll to position [59, 0]
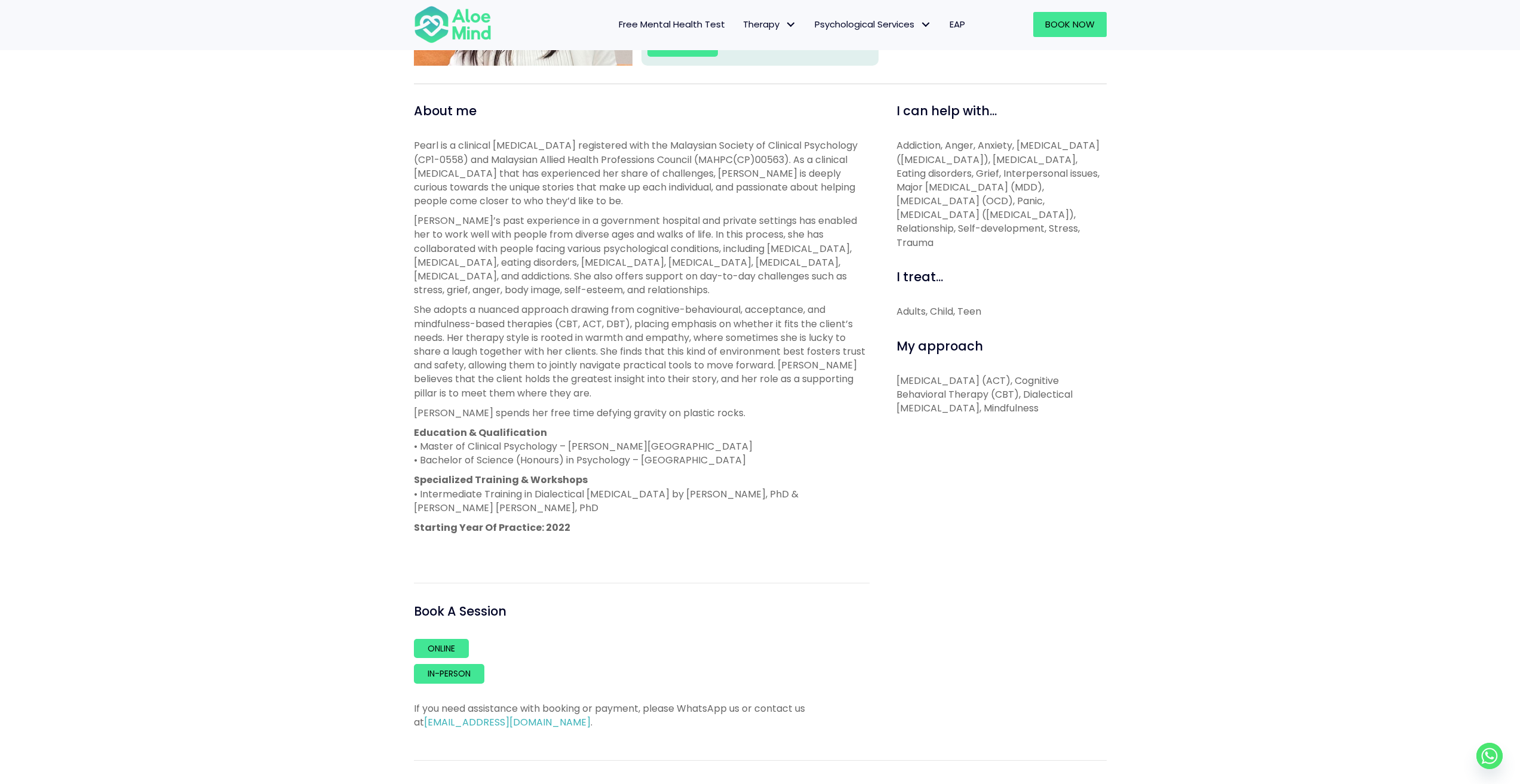
scroll to position [358, 0]
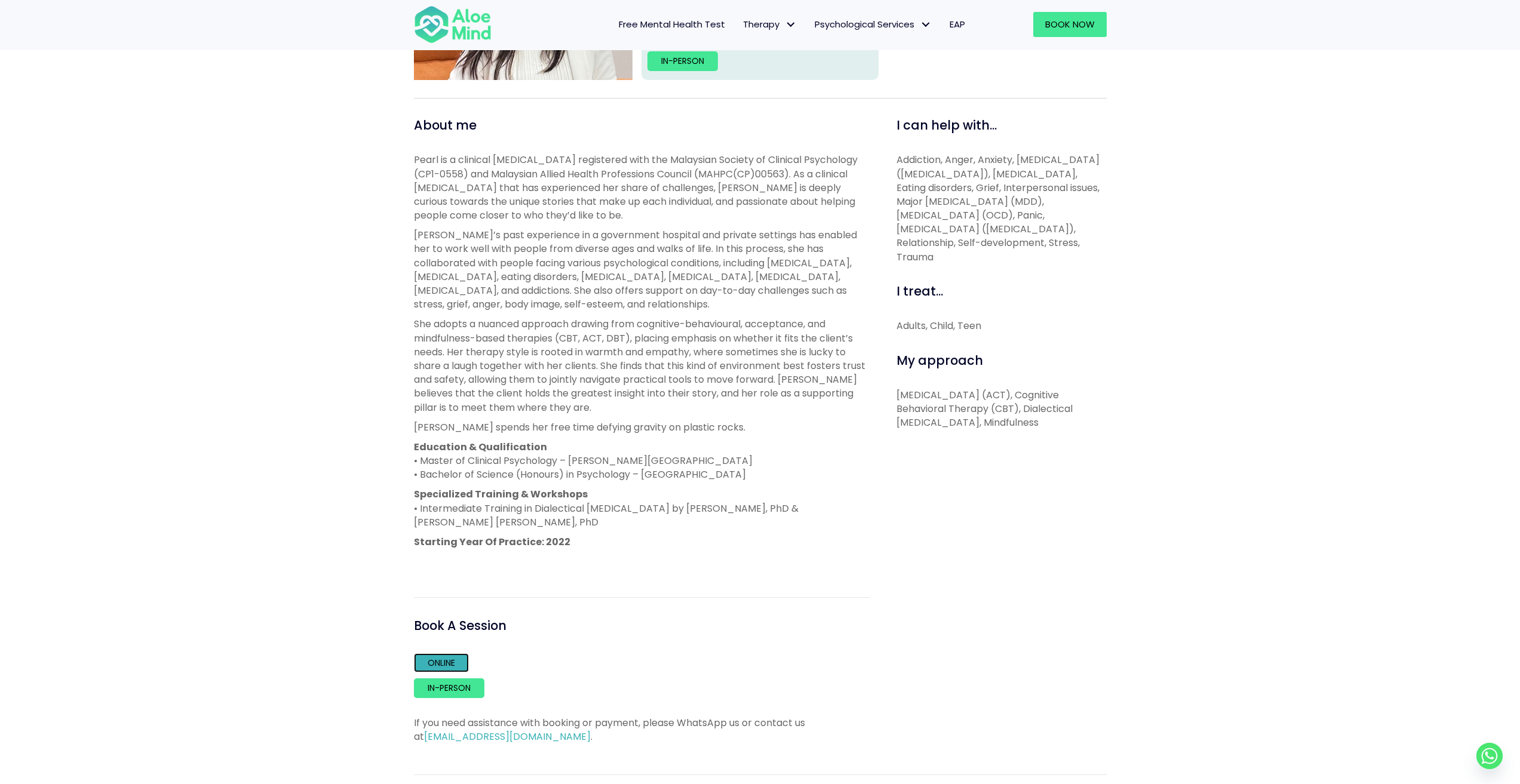
click at [464, 667] on link "Online" at bounding box center [441, 663] width 55 height 19
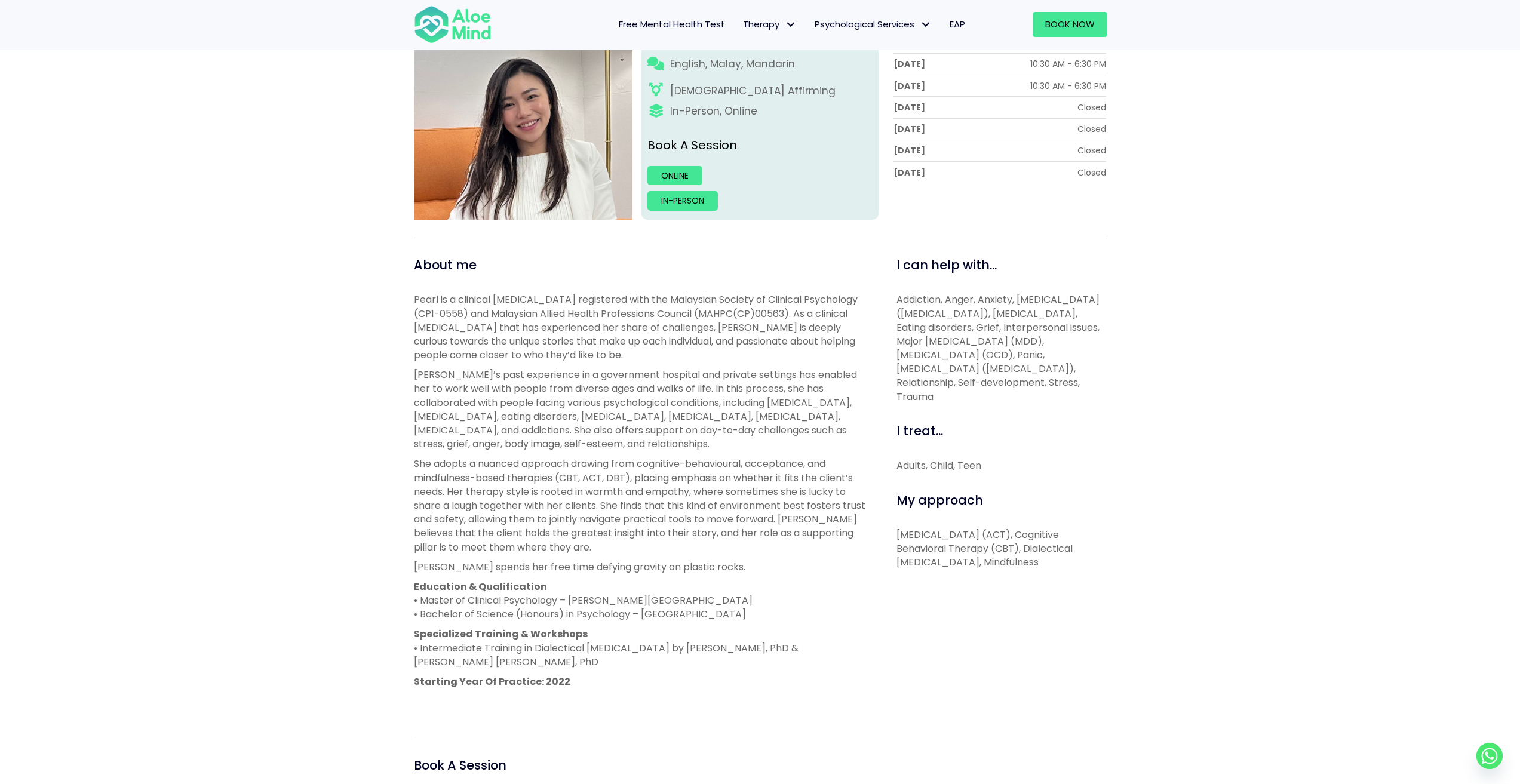
scroll to position [418, 0]
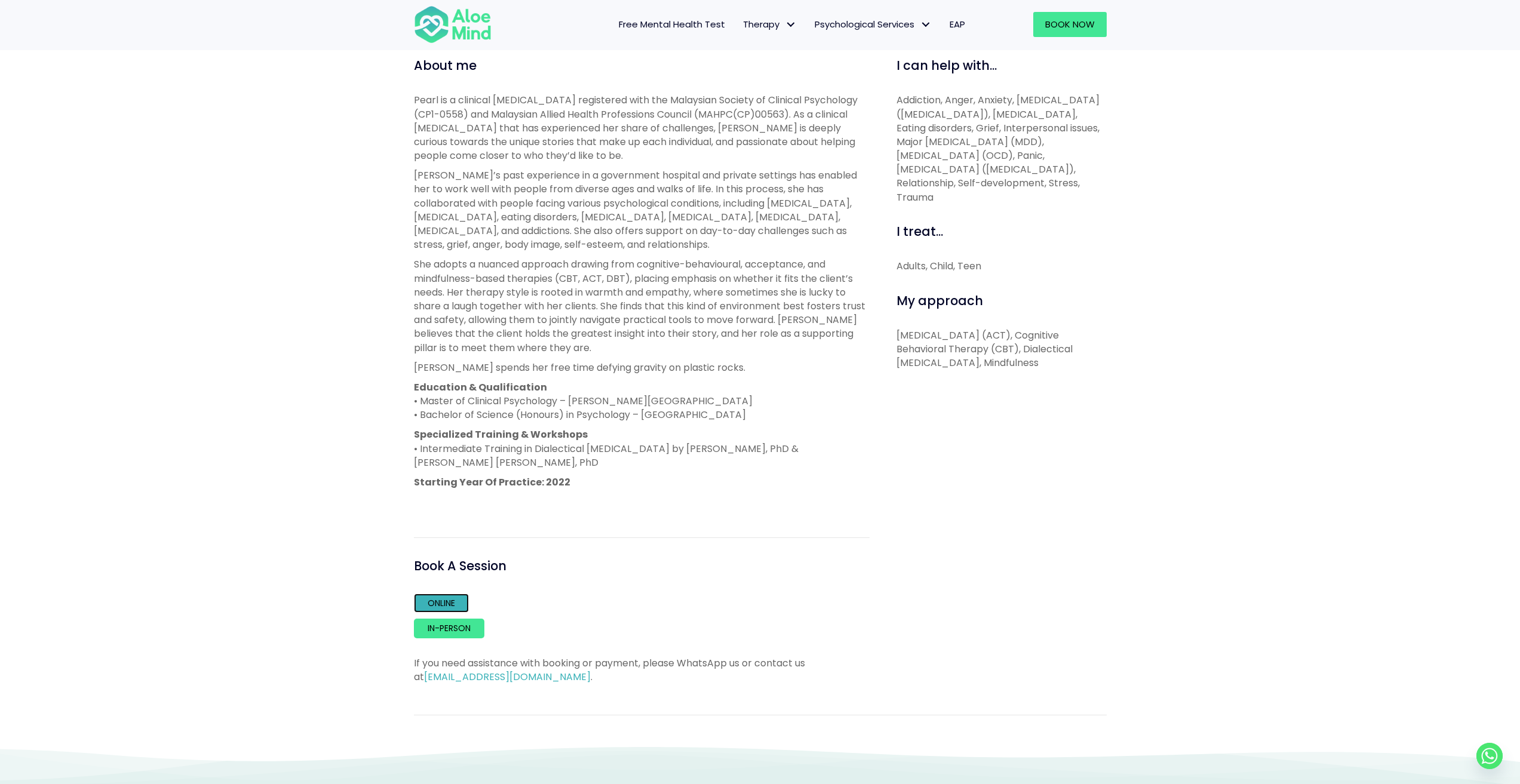
click at [448, 606] on link "Online" at bounding box center [441, 603] width 55 height 19
click at [472, 621] on link "In-person" at bounding box center [449, 628] width 70 height 19
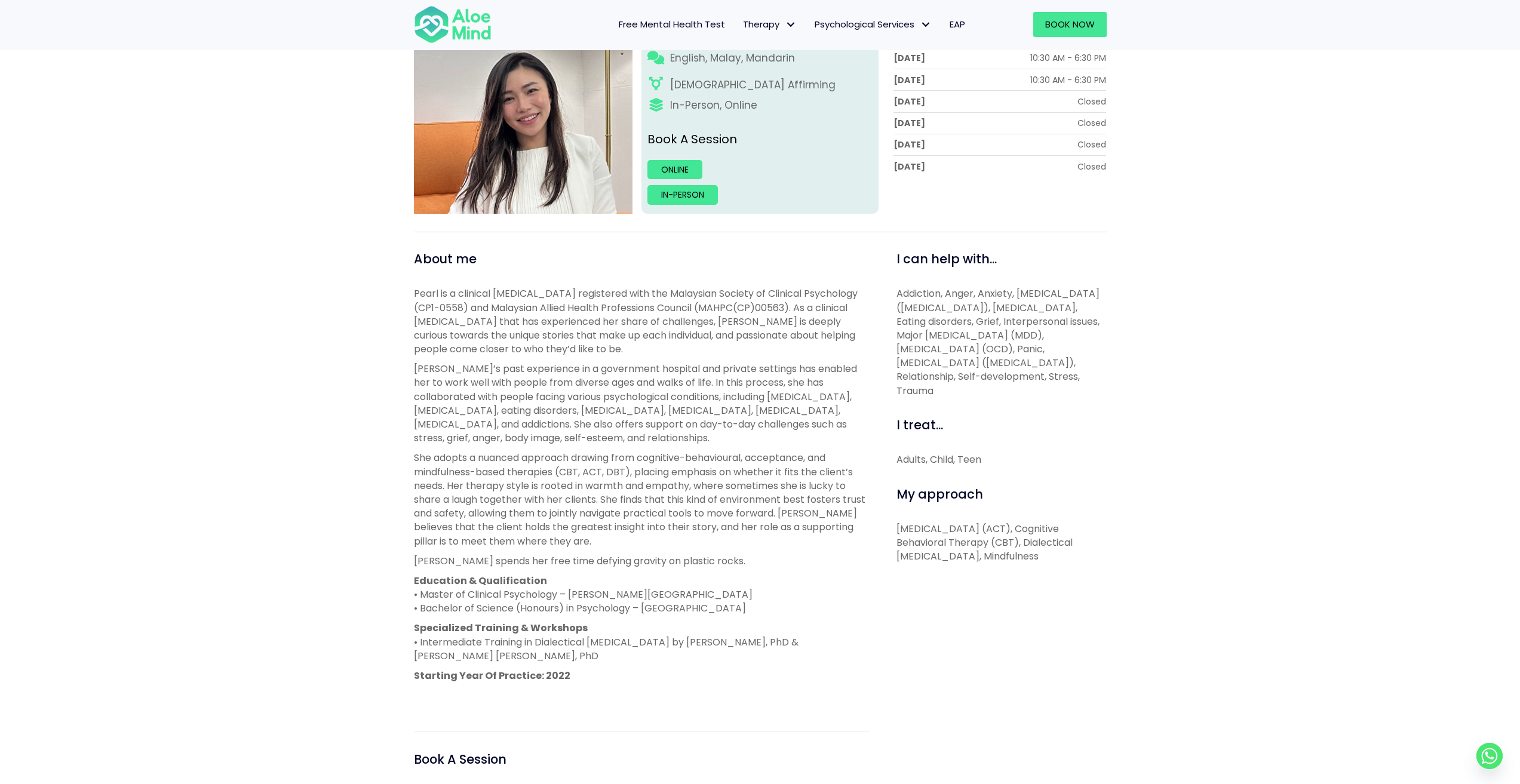
scroll to position [239, 0]
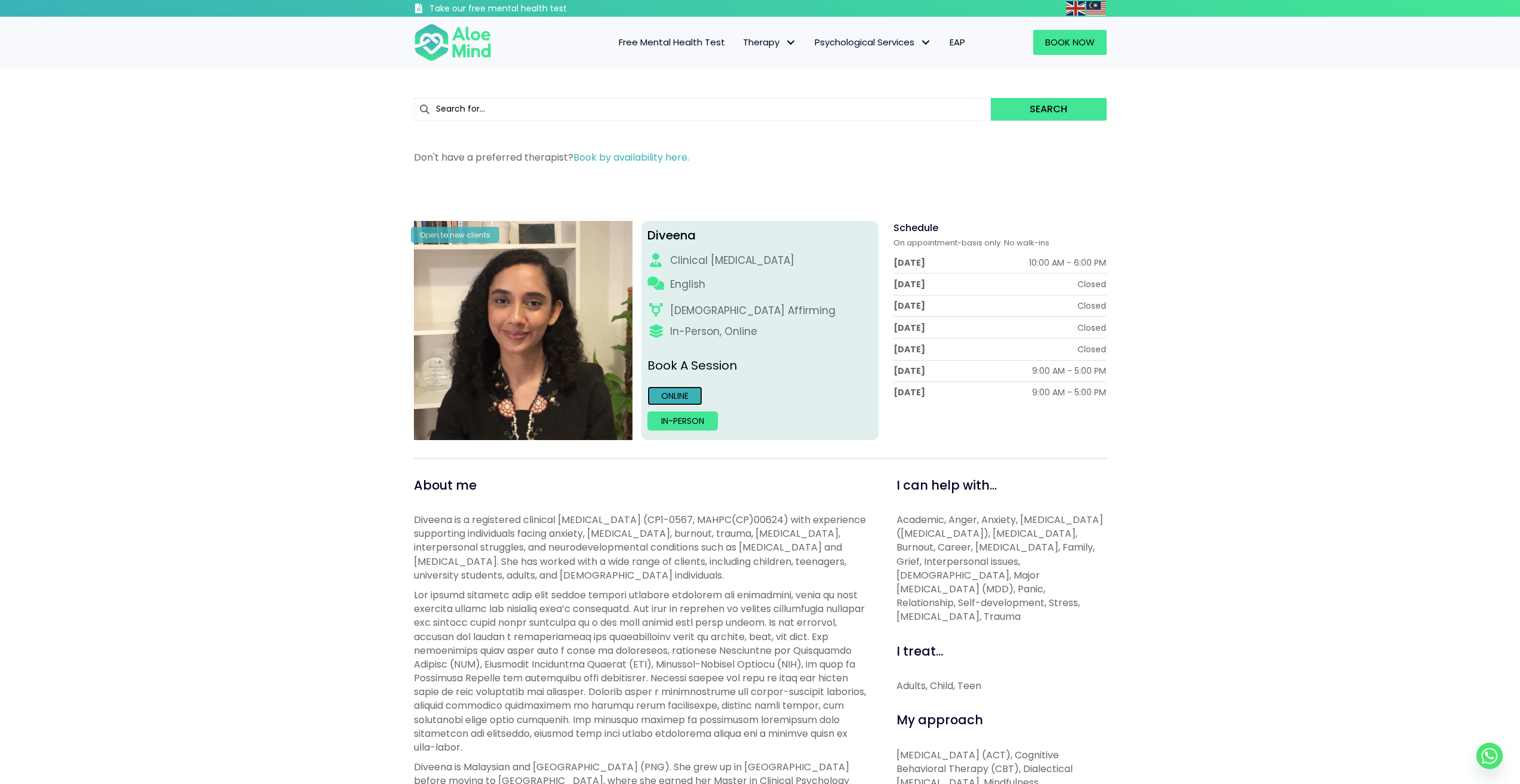
click at [683, 399] on link "Online" at bounding box center [674, 396] width 55 height 19
